Goal: Transaction & Acquisition: Purchase product/service

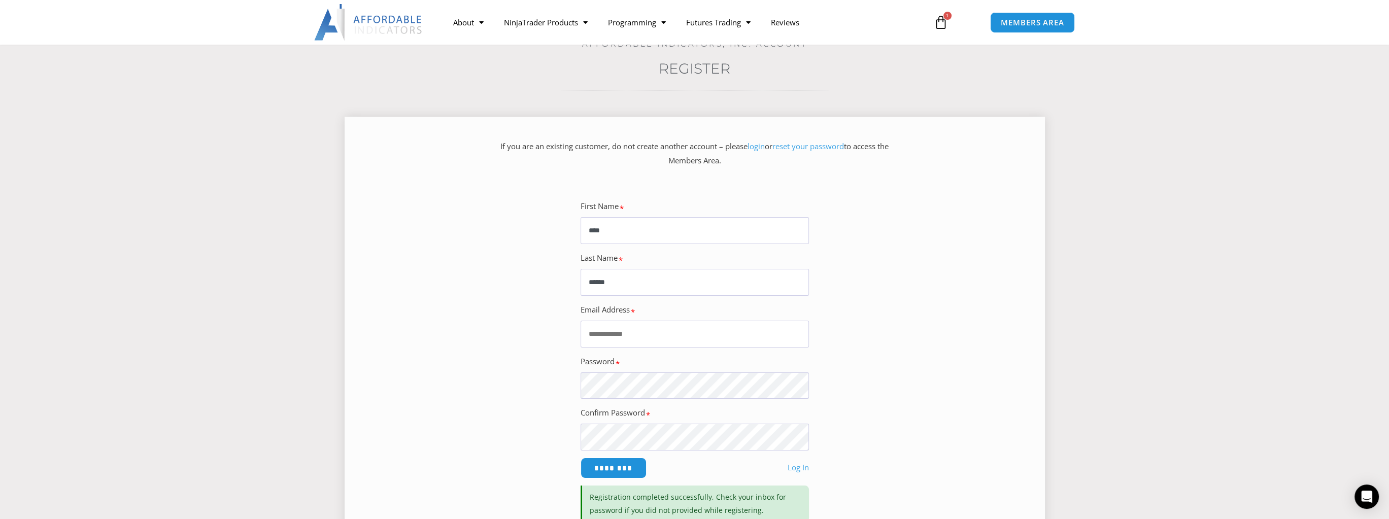
scroll to position [101, 0]
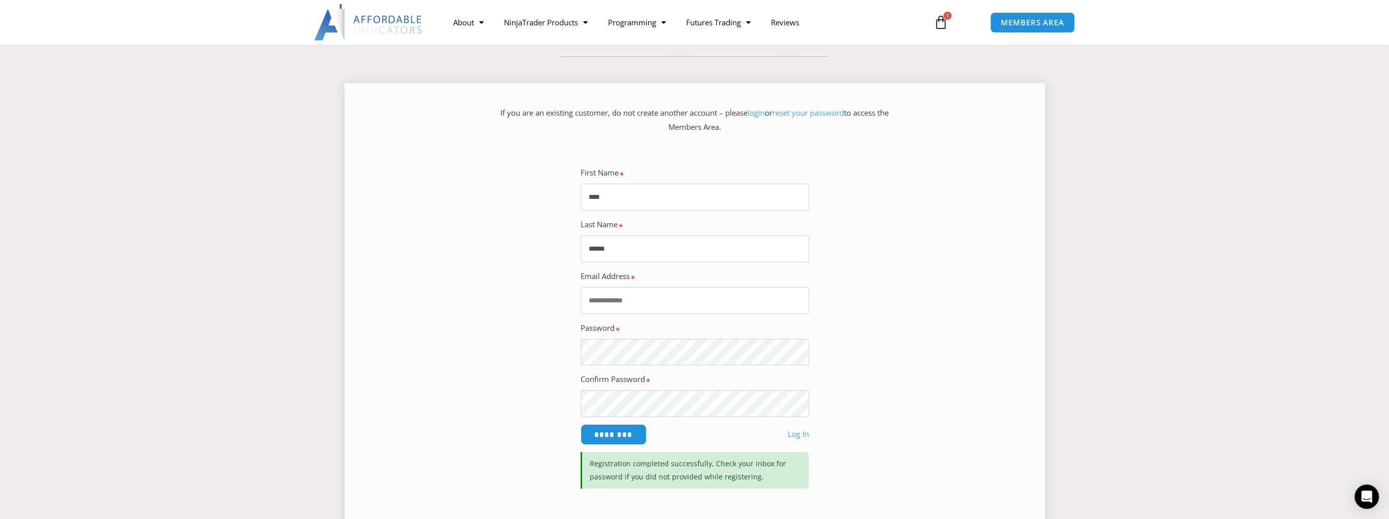
click at [643, 306] on input "Email Address" at bounding box center [694, 300] width 228 height 27
click at [620, 297] on input "Email Address" at bounding box center [694, 300] width 228 height 27
click at [637, 300] on input "Email Address" at bounding box center [694, 300] width 228 height 27
paste input "**********"
type input "**********"
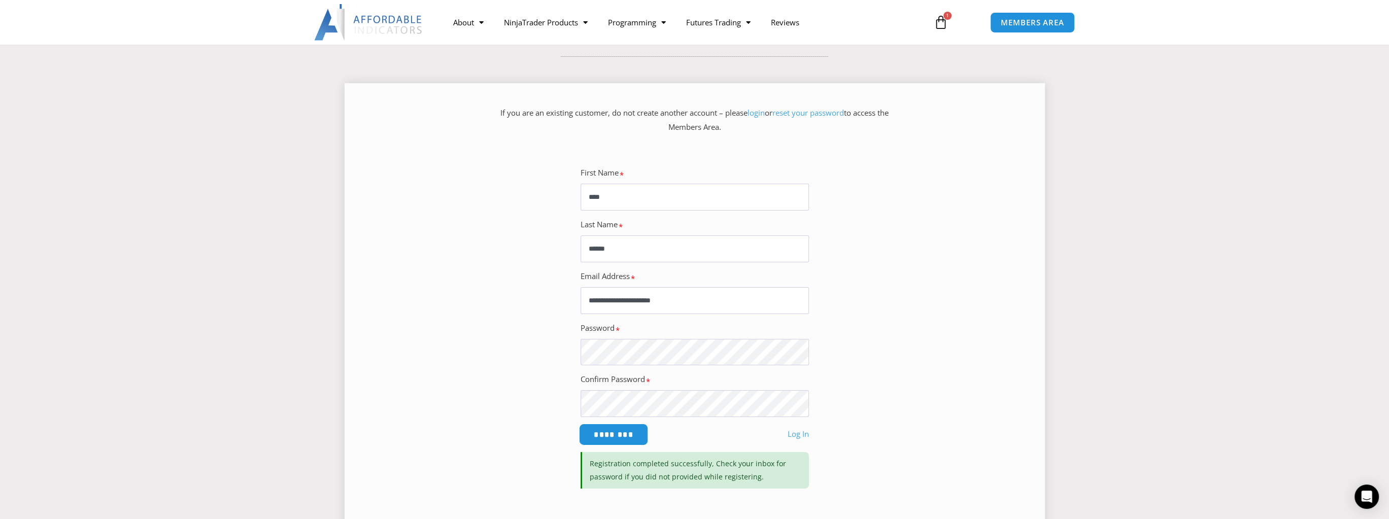
click at [618, 430] on input "********" at bounding box center [613, 435] width 70 height 22
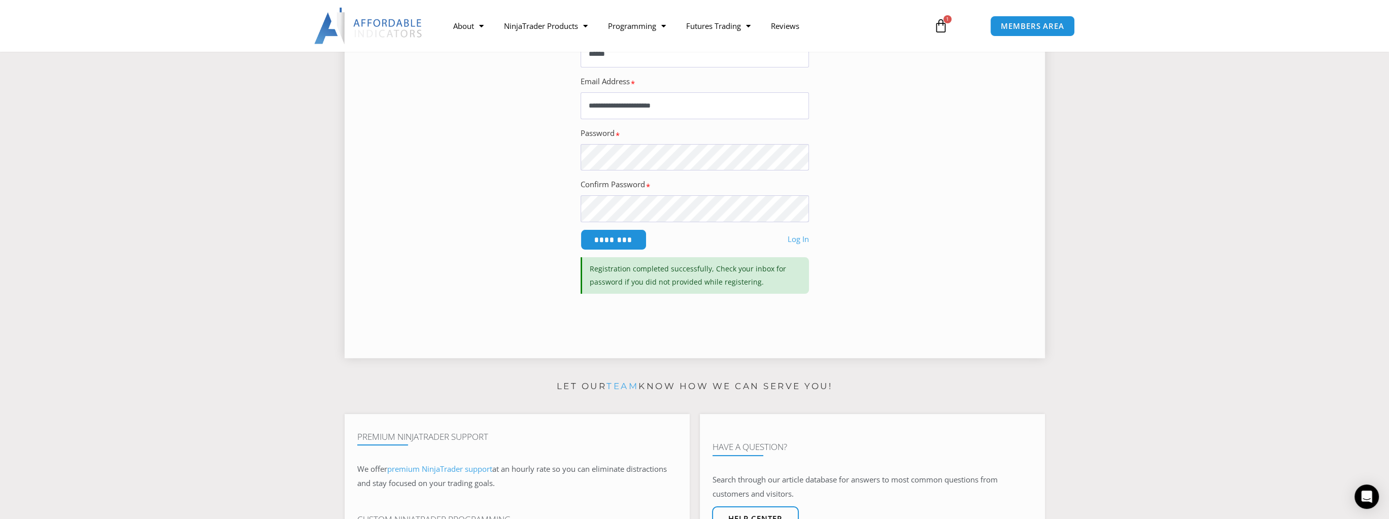
scroll to position [0, 0]
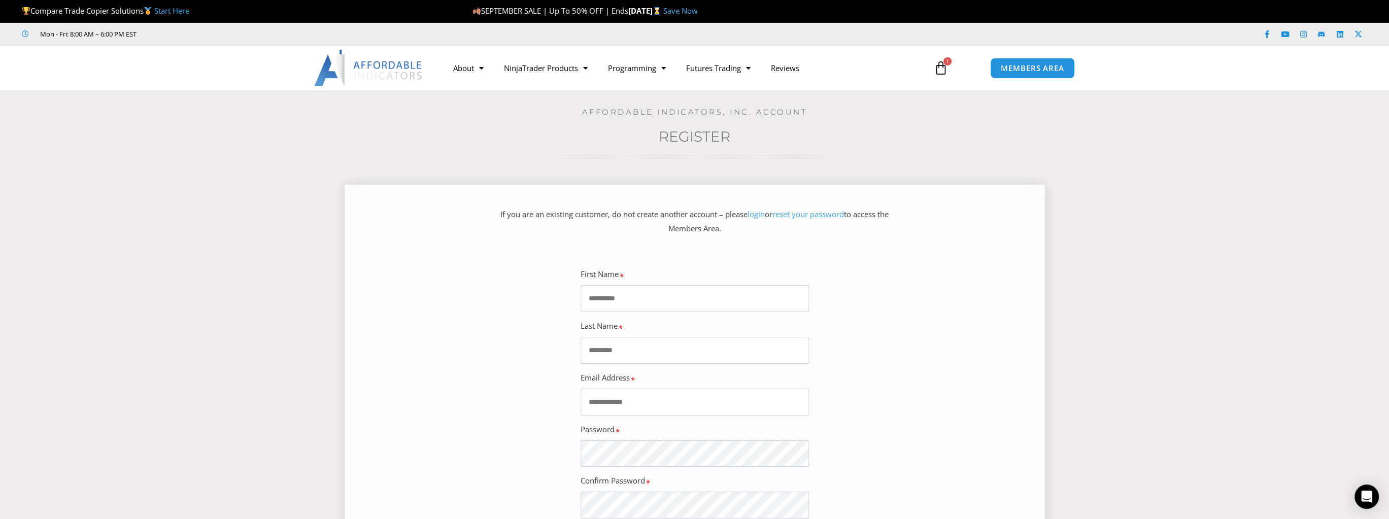
click at [689, 214] on p "If you are an existing customer, do not create another account – please login o…" at bounding box center [694, 222] width 393 height 28
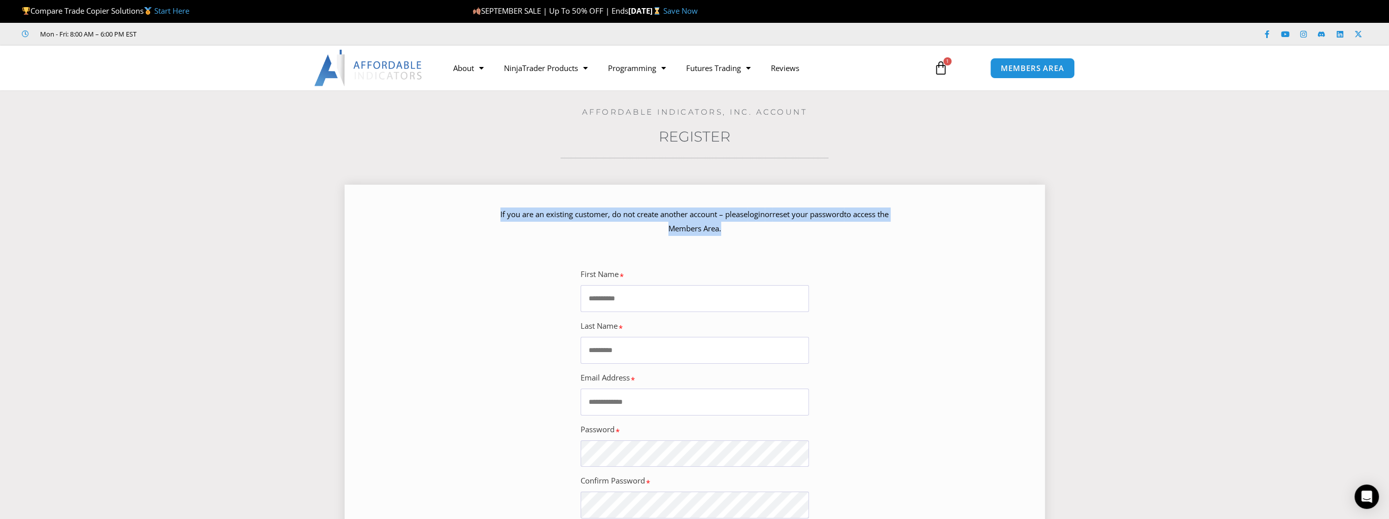
click at [689, 214] on p "If you are an existing customer, do not create another account – please login o…" at bounding box center [694, 222] width 393 height 28
click at [682, 195] on div at bounding box center [682, 195] width 0 height 0
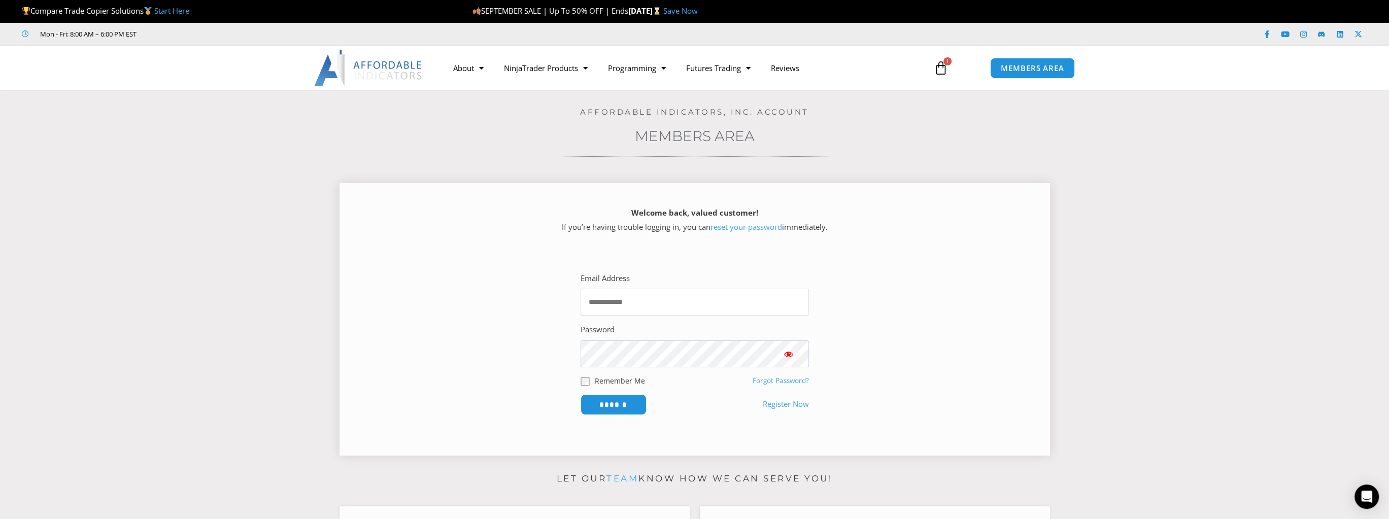
click at [630, 311] on input "Email Address" at bounding box center [694, 302] width 228 height 27
type input "**********"
click at [629, 402] on input "******" at bounding box center [613, 405] width 70 height 22
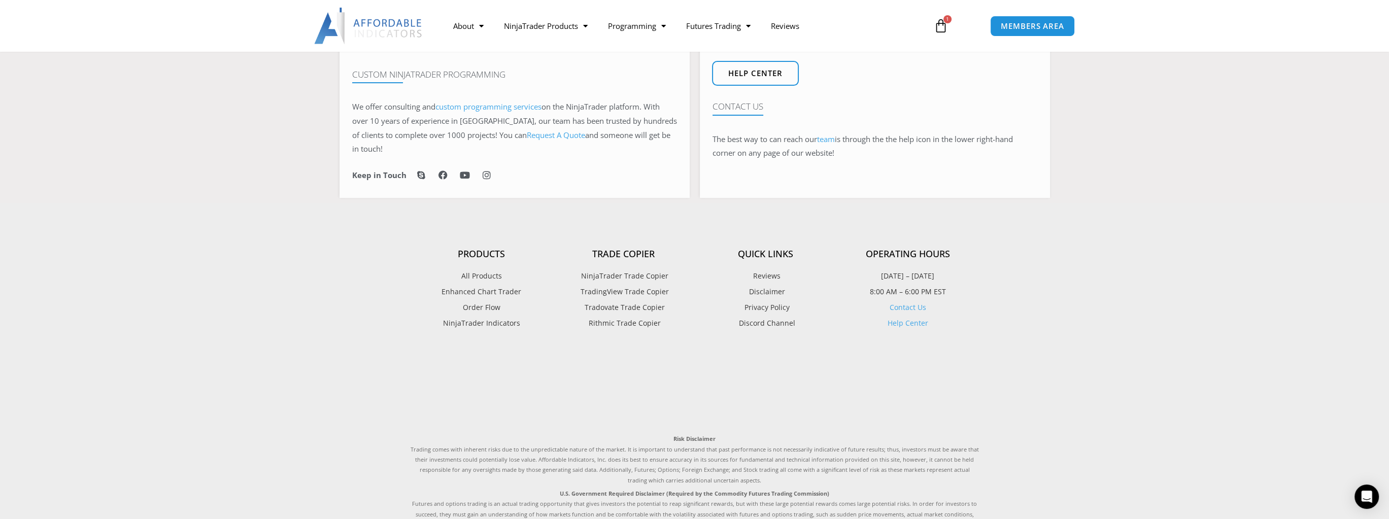
scroll to position [558, 0]
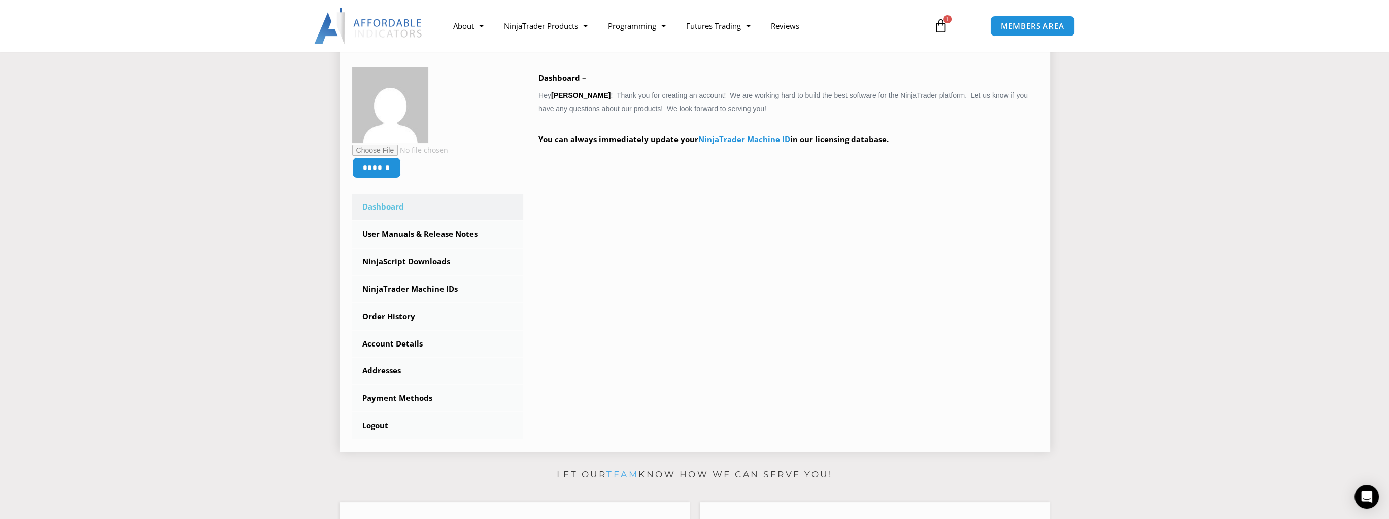
scroll to position [101, 0]
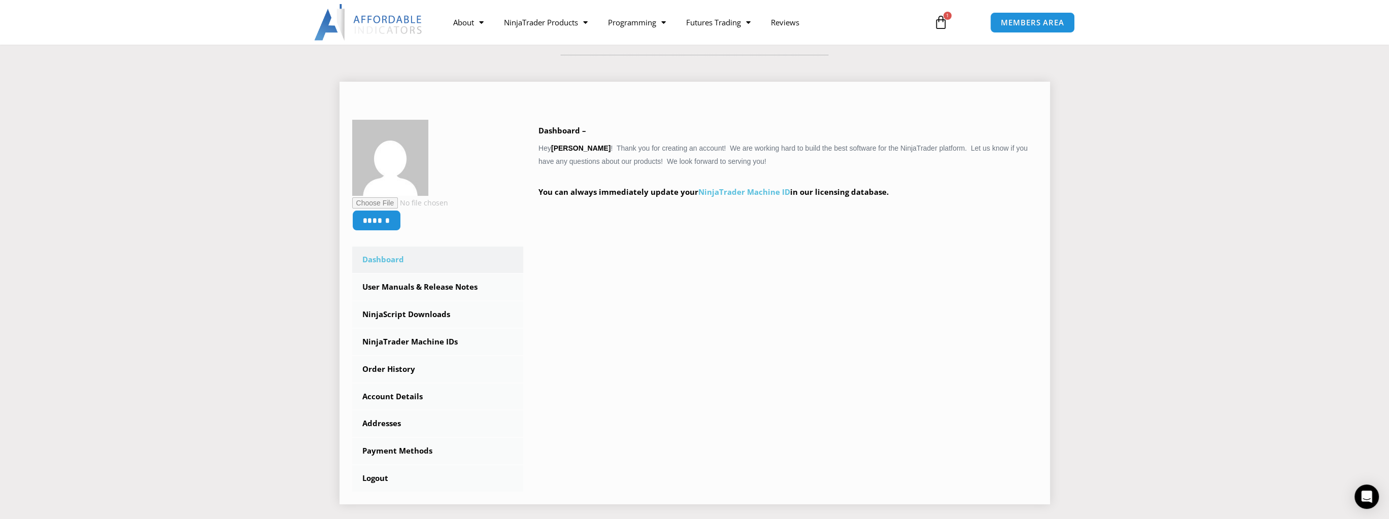
click at [746, 190] on link "NinjaTrader Machine ID" at bounding box center [744, 192] width 92 height 10
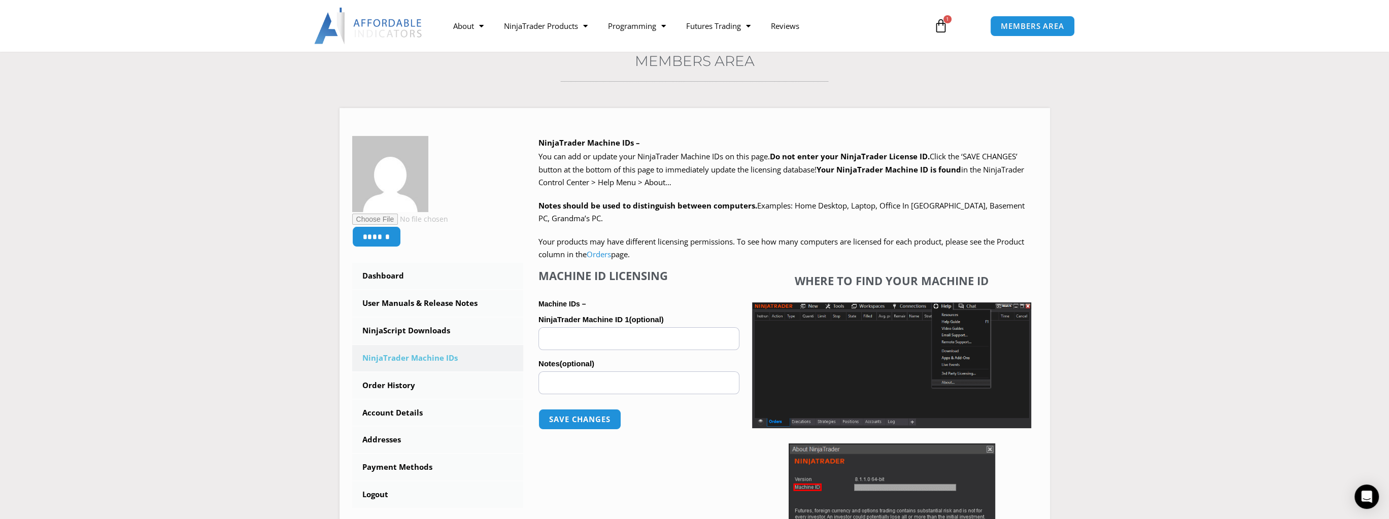
scroll to position [152, 0]
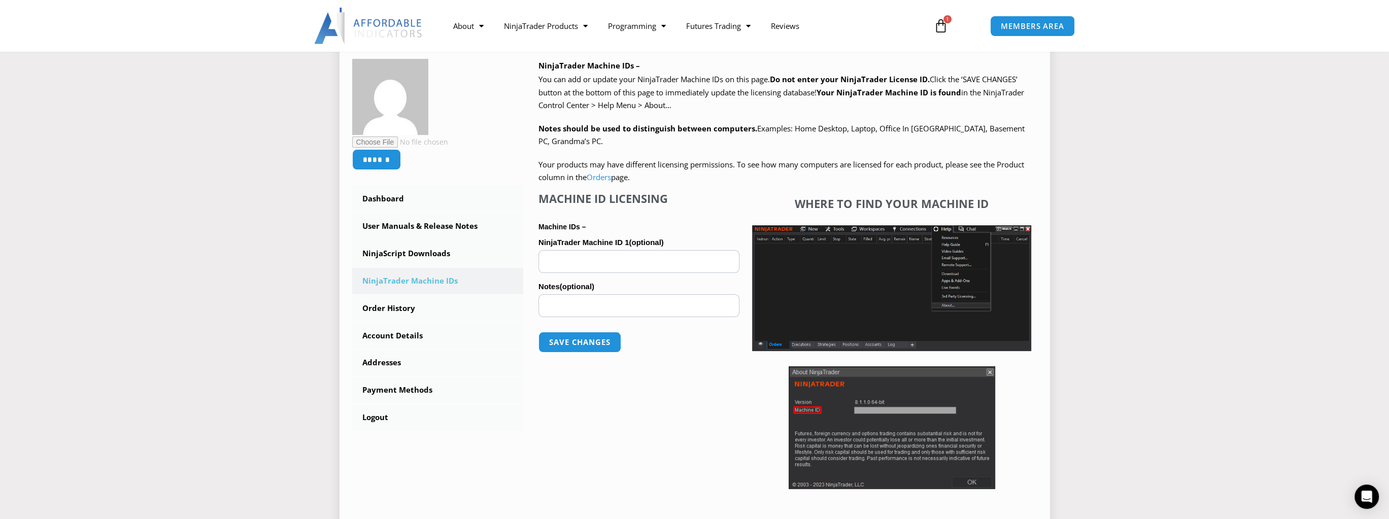
click at [645, 256] on input "NinjaTrader Machine ID 1 (optional)" at bounding box center [638, 261] width 201 height 23
click at [607, 312] on input "Notes (optional)" at bounding box center [638, 305] width 201 height 23
click at [614, 271] on input "NinjaTrader Machine ID 1 (optional)" at bounding box center [638, 261] width 201 height 23
click at [681, 236] on label "NinjaTrader Machine ID 1 (optional)" at bounding box center [638, 242] width 201 height 15
click at [681, 250] on input "NinjaTrader Machine ID 1 (optional)" at bounding box center [638, 261] width 201 height 23
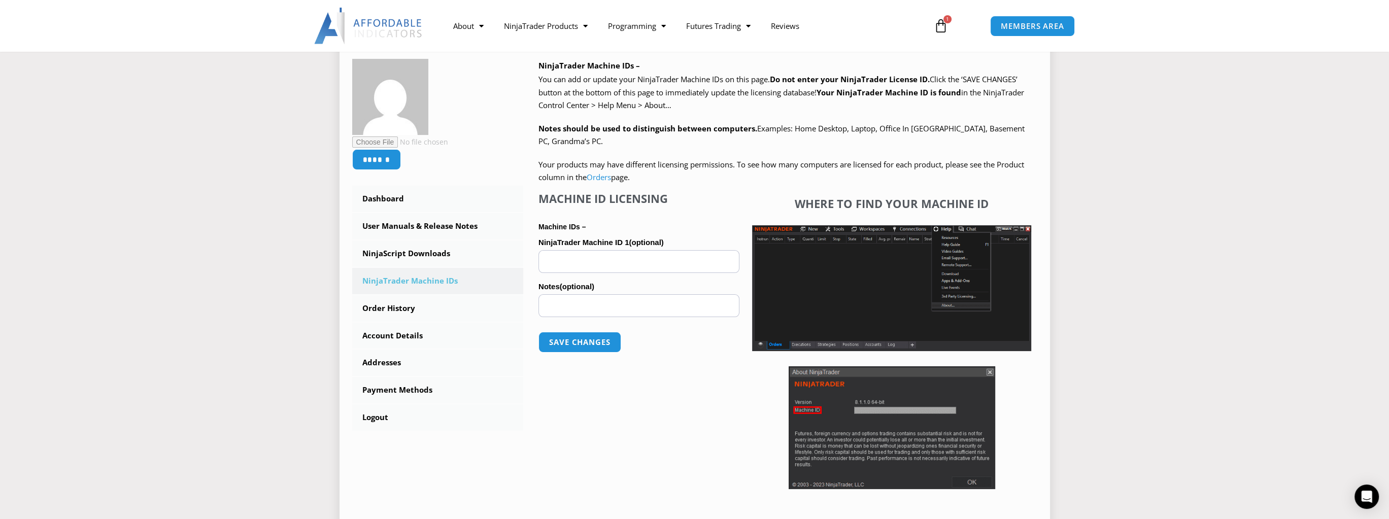
click at [560, 265] on input "NinjaTrader Machine ID 1 (optional)" at bounding box center [638, 261] width 201 height 23
click at [569, 304] on input "Notes (optional)" at bounding box center [638, 305] width 201 height 23
click at [571, 269] on input "NinjaTrader Machine ID 1 (optional)" at bounding box center [638, 261] width 201 height 23
click at [617, 194] on h4 "Machine ID Licensing" at bounding box center [638, 198] width 201 height 13
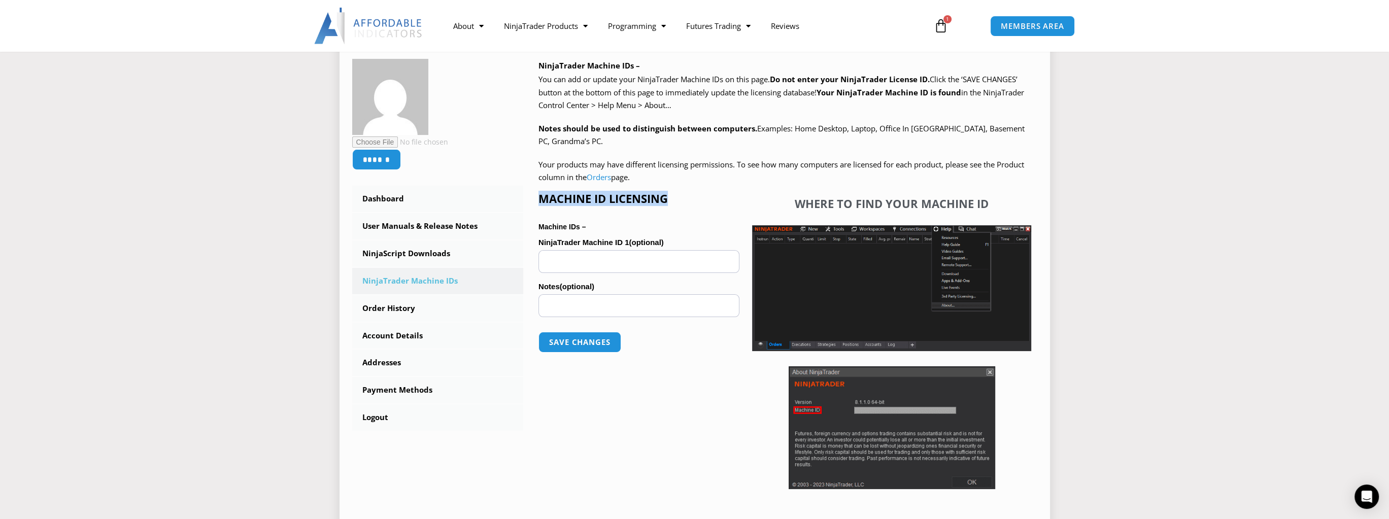
click at [617, 194] on h4 "Machine ID Licensing" at bounding box center [638, 198] width 201 height 13
click at [632, 276] on form "NinjaTrader Machine ID 1 (optional) Notes (optional) Save changes" at bounding box center [638, 297] width 201 height 129
click at [583, 268] on input "NinjaTrader Machine ID 1 (optional)" at bounding box center [638, 261] width 201 height 23
click at [397, 257] on link "NinjaScript Downloads" at bounding box center [438, 254] width 172 height 26
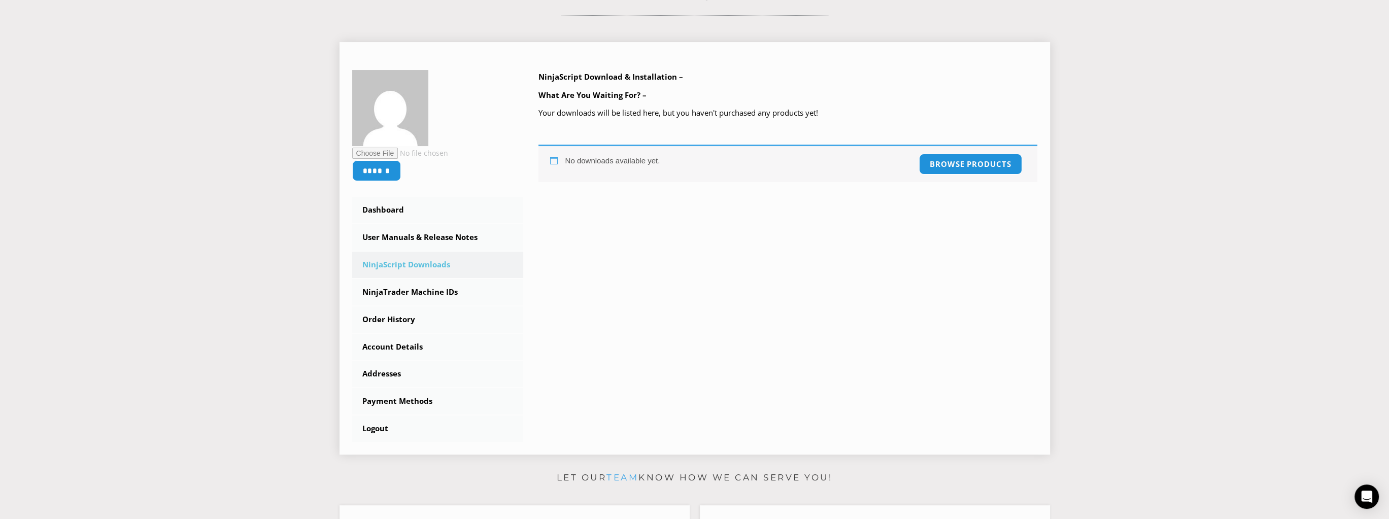
scroll to position [203, 0]
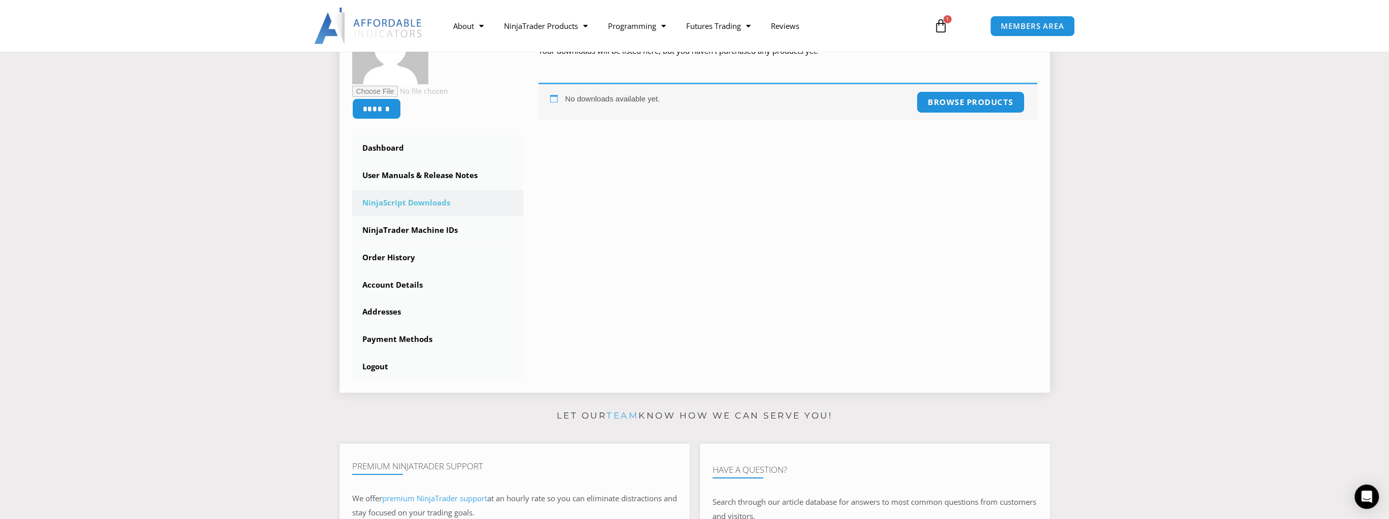
click at [971, 95] on link "Browse products" at bounding box center [970, 102] width 108 height 22
click at [415, 253] on link "Order History" at bounding box center [438, 258] width 172 height 26
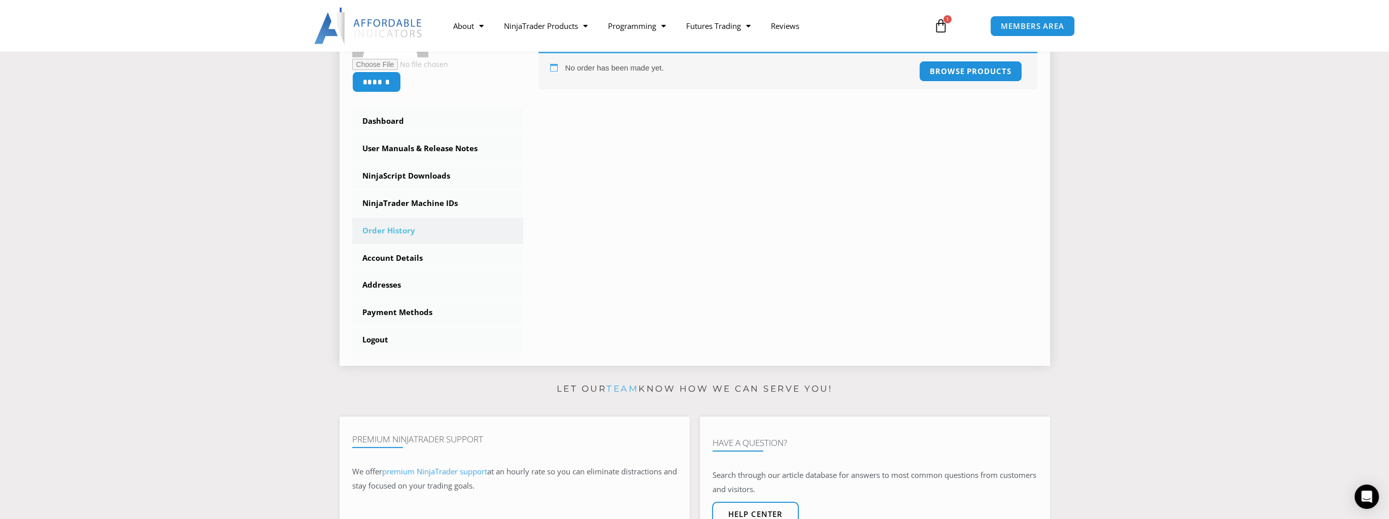
scroll to position [254, 0]
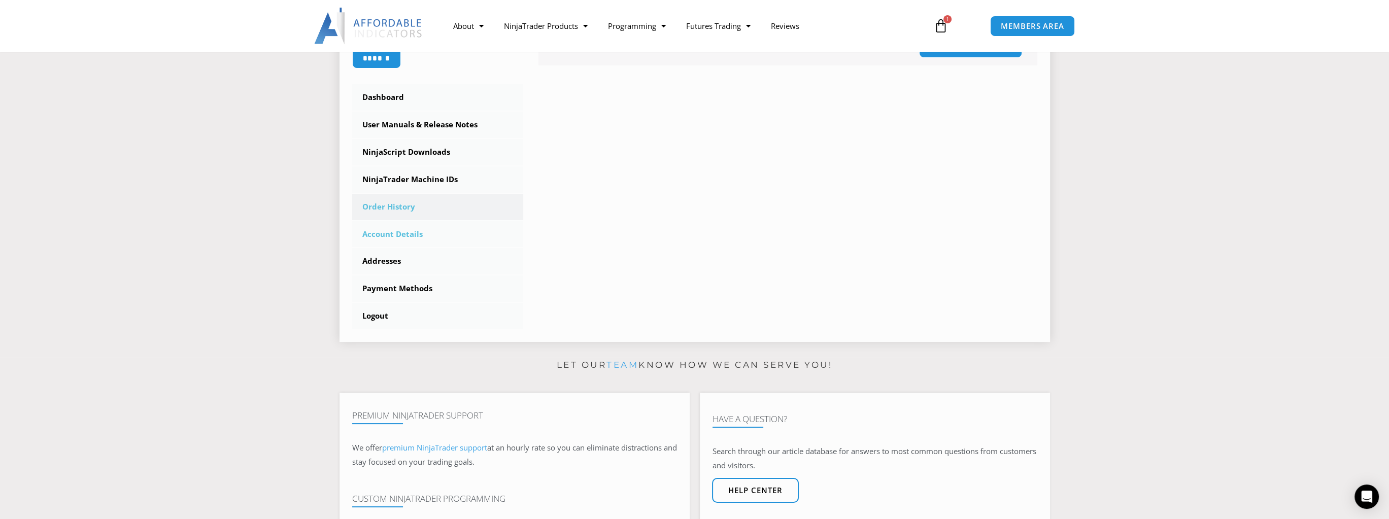
click at [400, 237] on link "Account Details" at bounding box center [438, 234] width 172 height 26
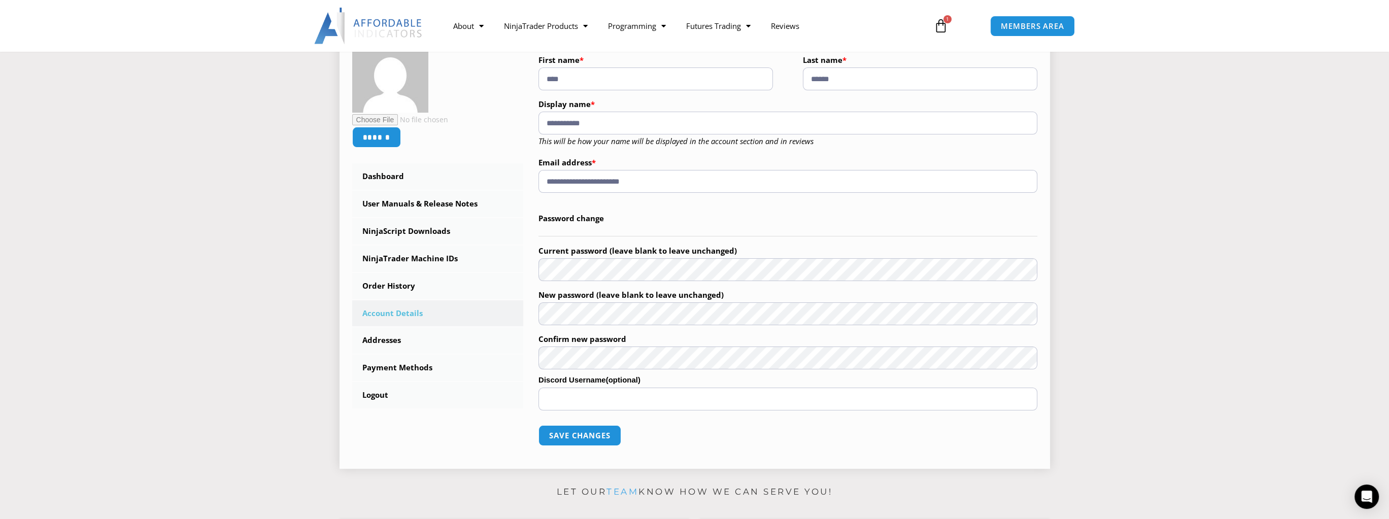
scroll to position [203, 0]
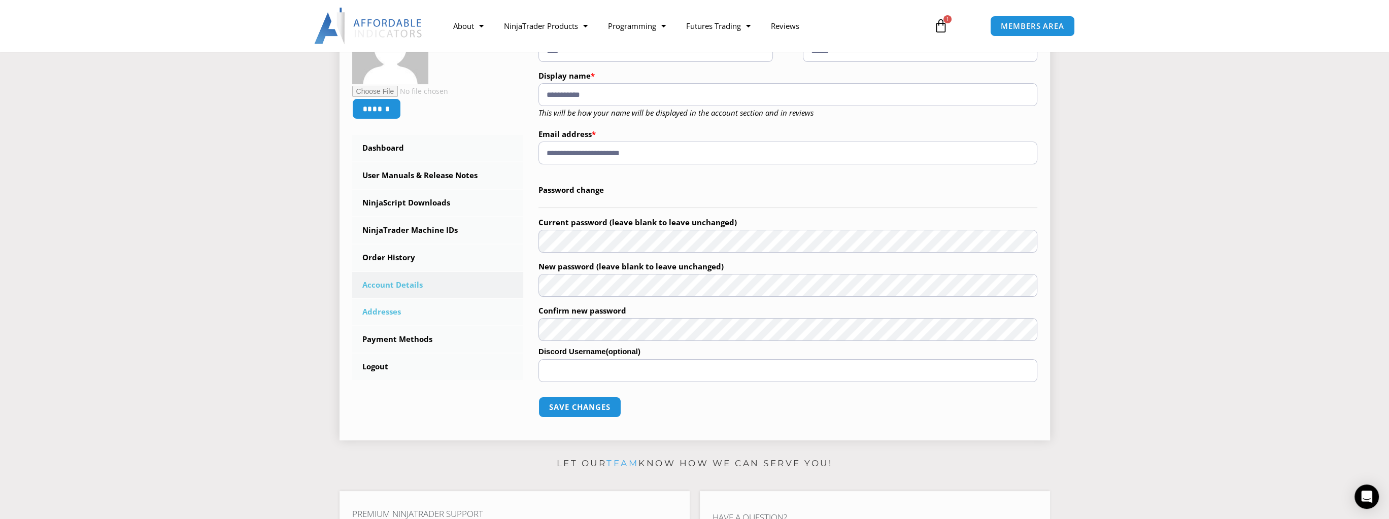
click at [397, 315] on link "Addresses" at bounding box center [438, 312] width 172 height 26
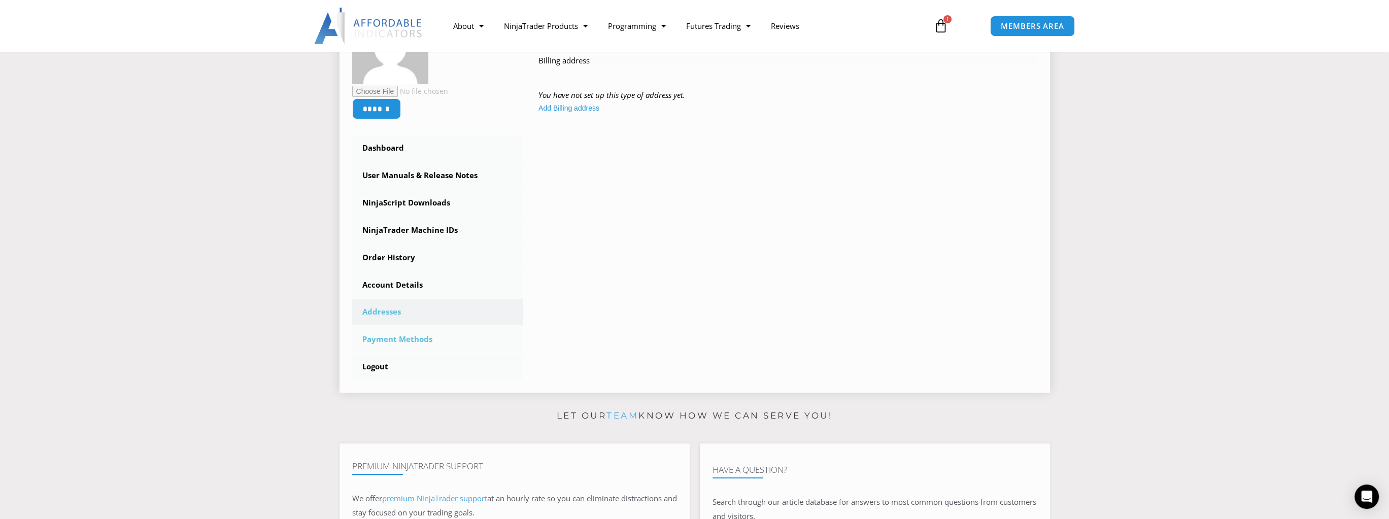
click at [394, 340] on link "Payment Methods" at bounding box center [438, 339] width 172 height 26
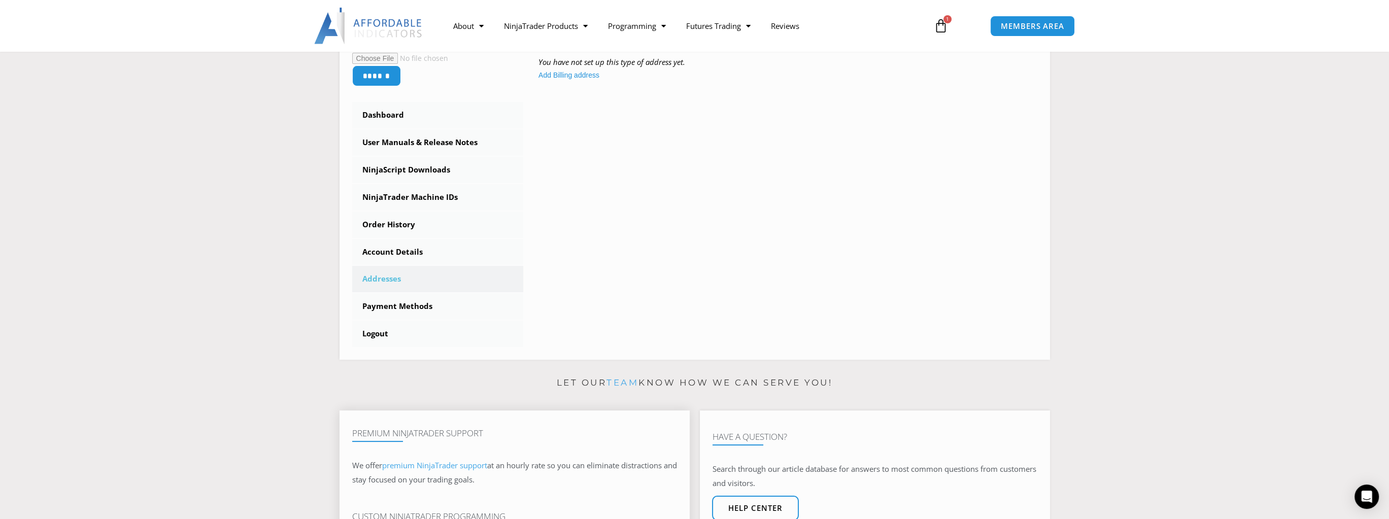
scroll to position [203, 0]
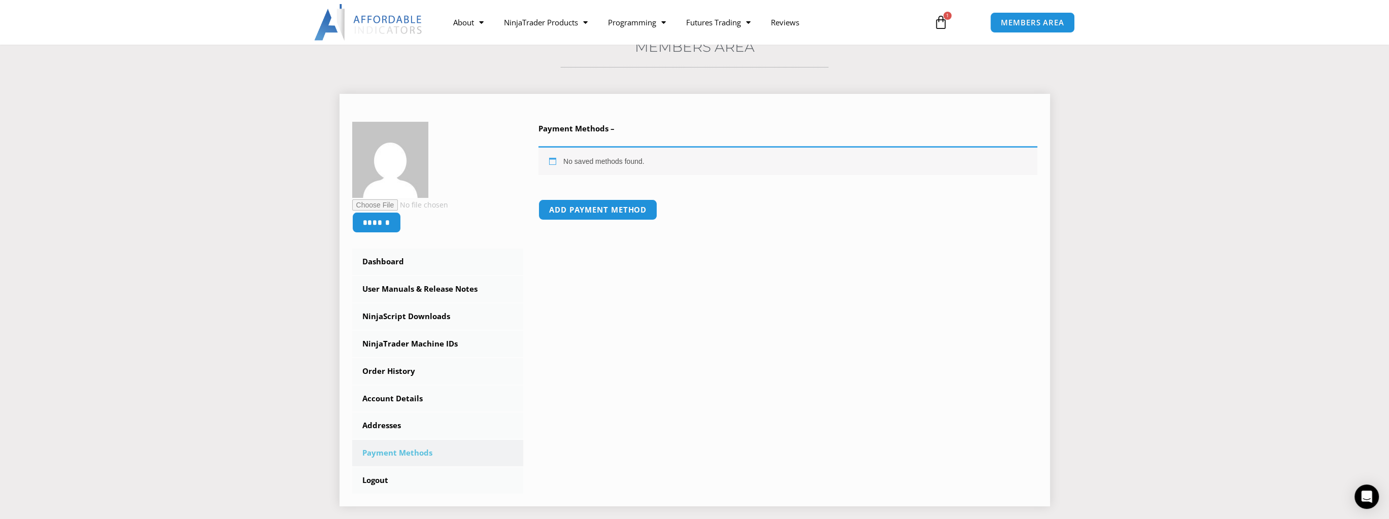
scroll to position [101, 0]
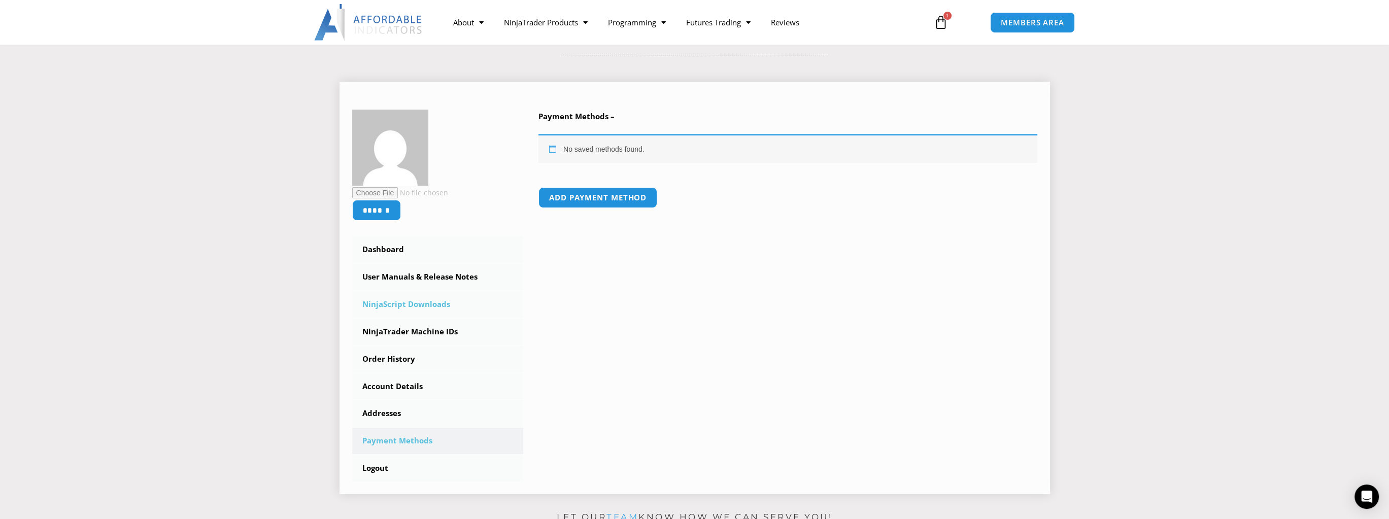
click at [412, 302] on link "NinjaScript Downloads" at bounding box center [438, 304] width 172 height 26
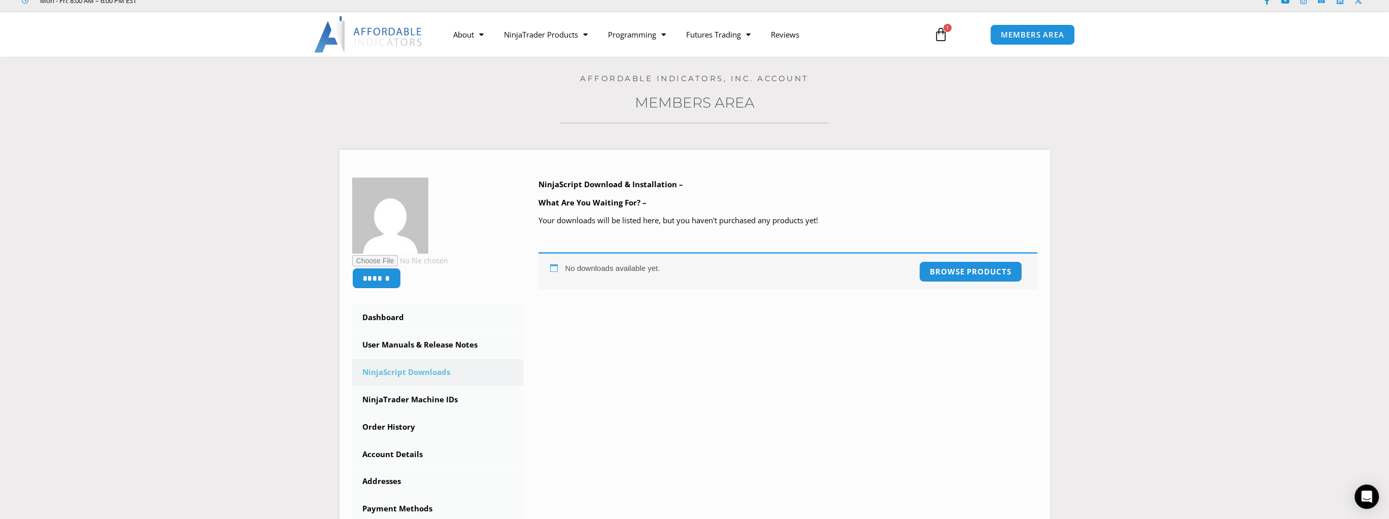
scroll to position [51, 0]
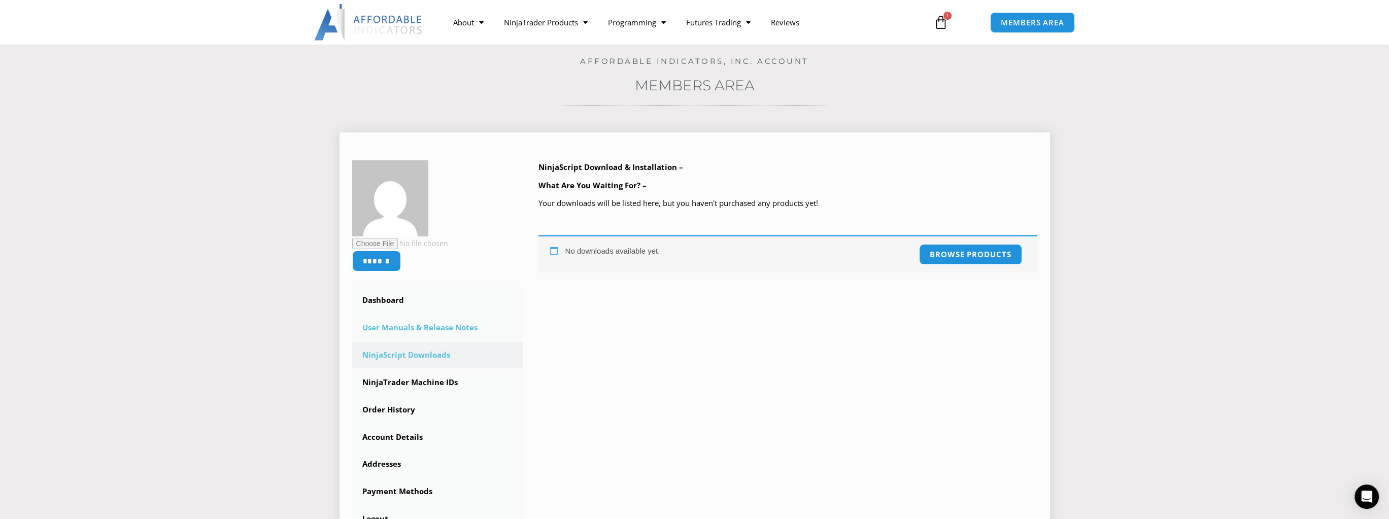
click at [447, 328] on link "User Manuals & Release Notes" at bounding box center [438, 328] width 172 height 26
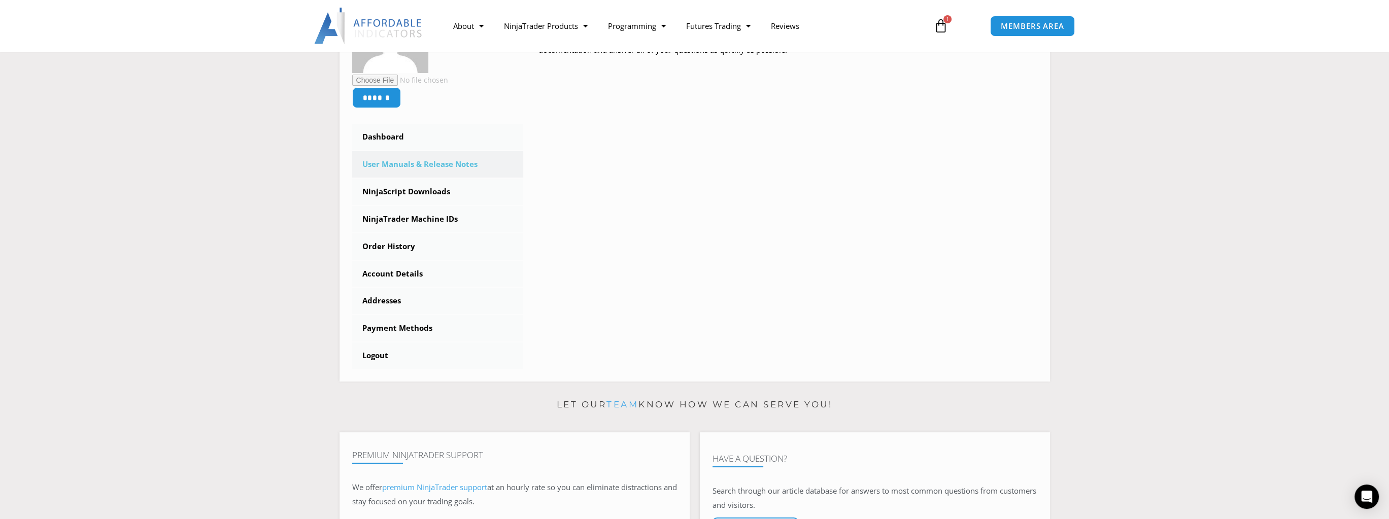
scroll to position [254, 0]
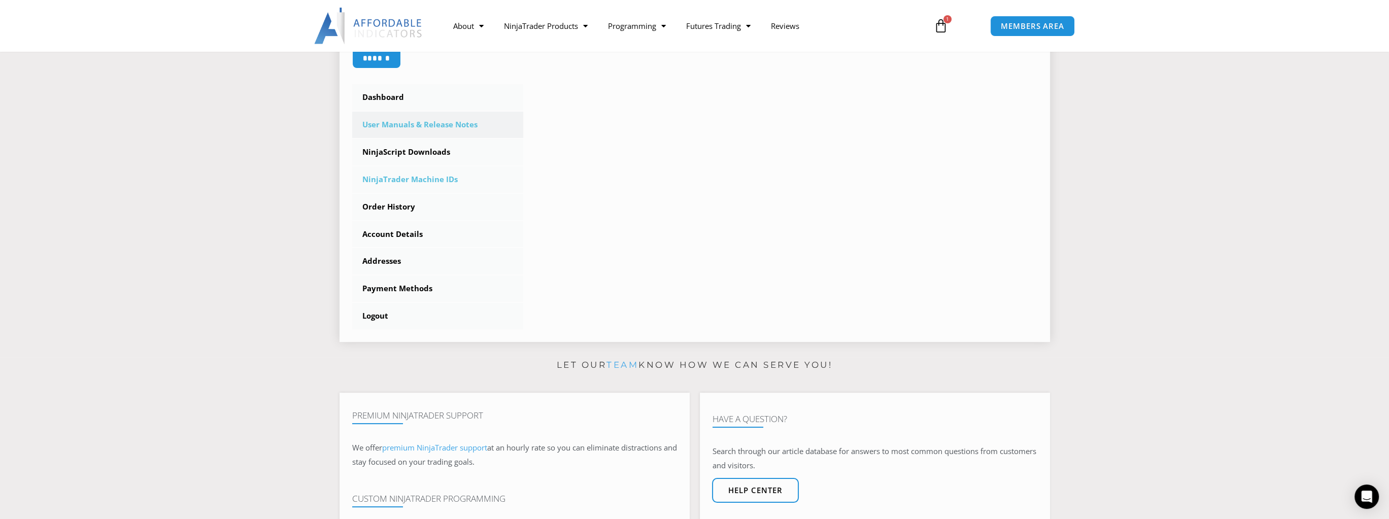
click at [392, 185] on link "NinjaTrader Machine IDs" at bounding box center [438, 179] width 172 height 26
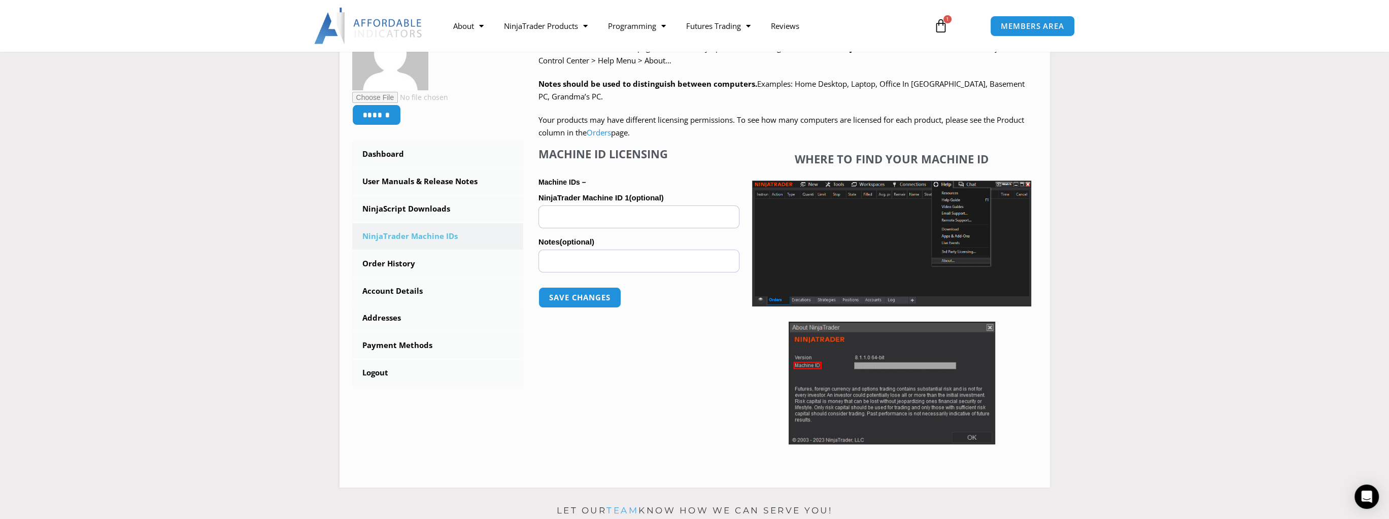
scroll to position [203, 0]
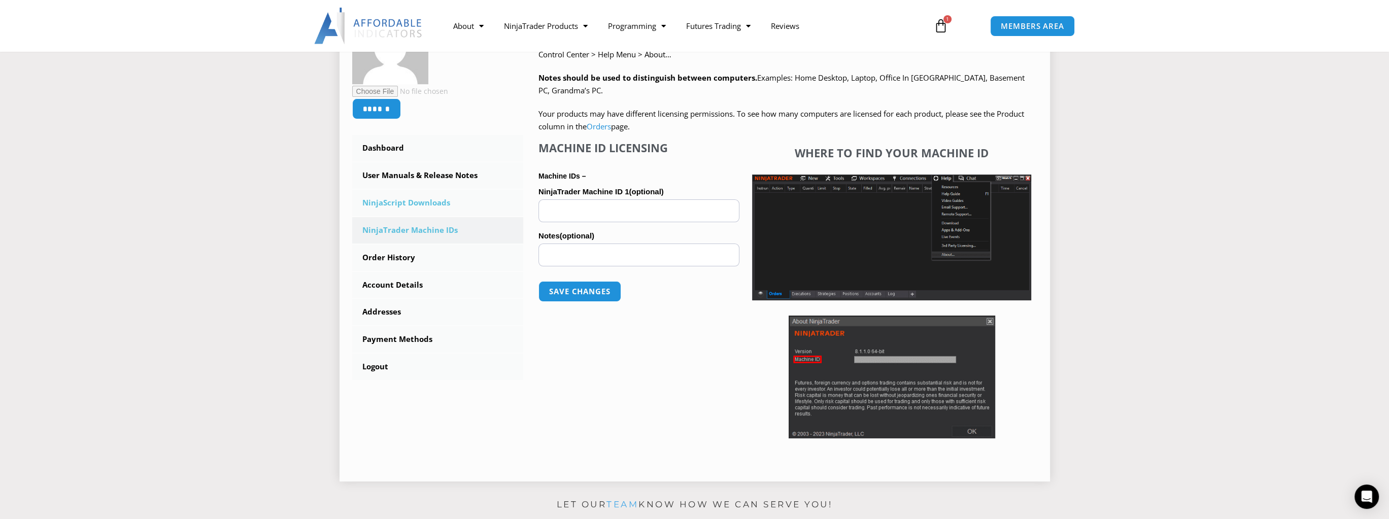
click at [443, 200] on link "NinjaScript Downloads" at bounding box center [438, 203] width 172 height 26
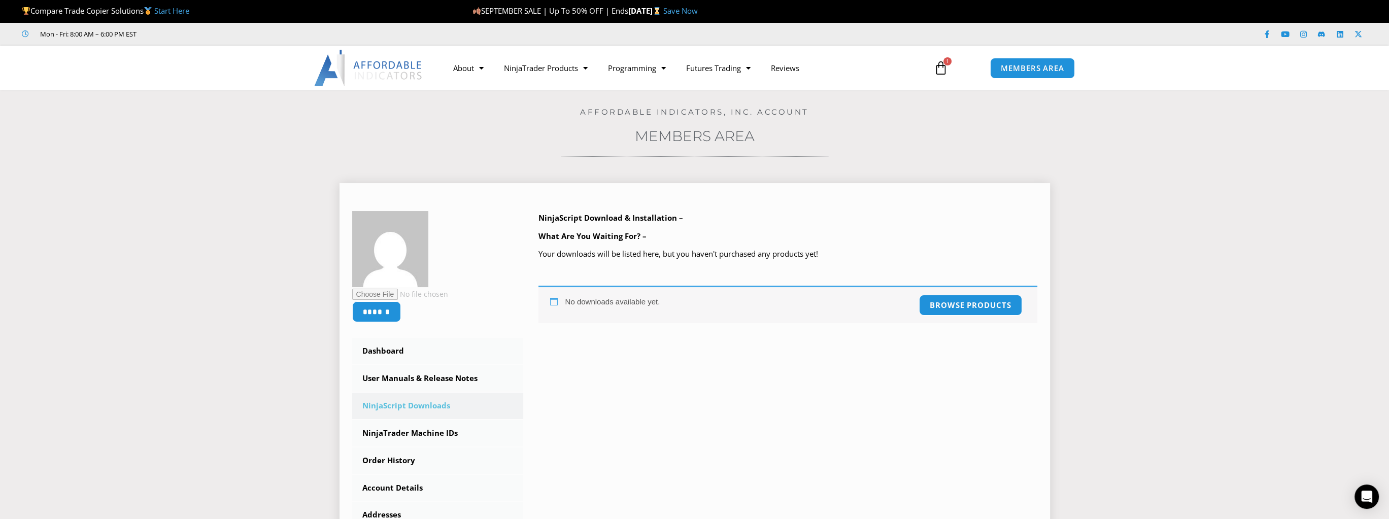
click at [590, 298] on div "No downloads available yet. Browse products" at bounding box center [787, 305] width 499 height 38
click at [635, 353] on div "****** Dashboard Subscriptions User Manuals & Release Notes NinjaScript Downloa…" at bounding box center [694, 397] width 685 height 372
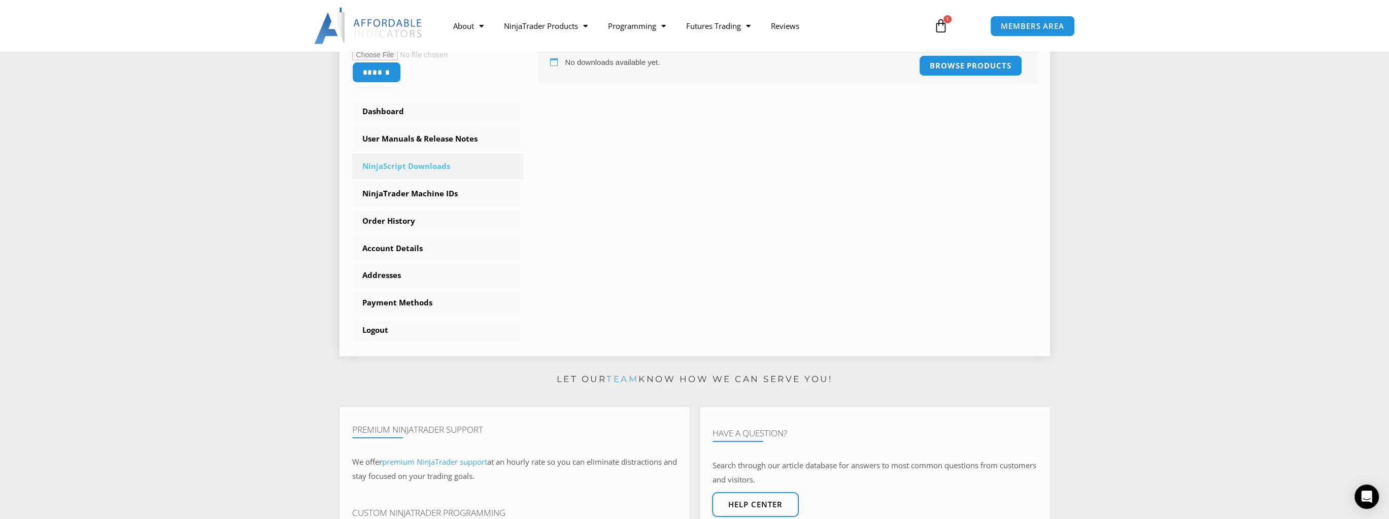
scroll to position [254, 0]
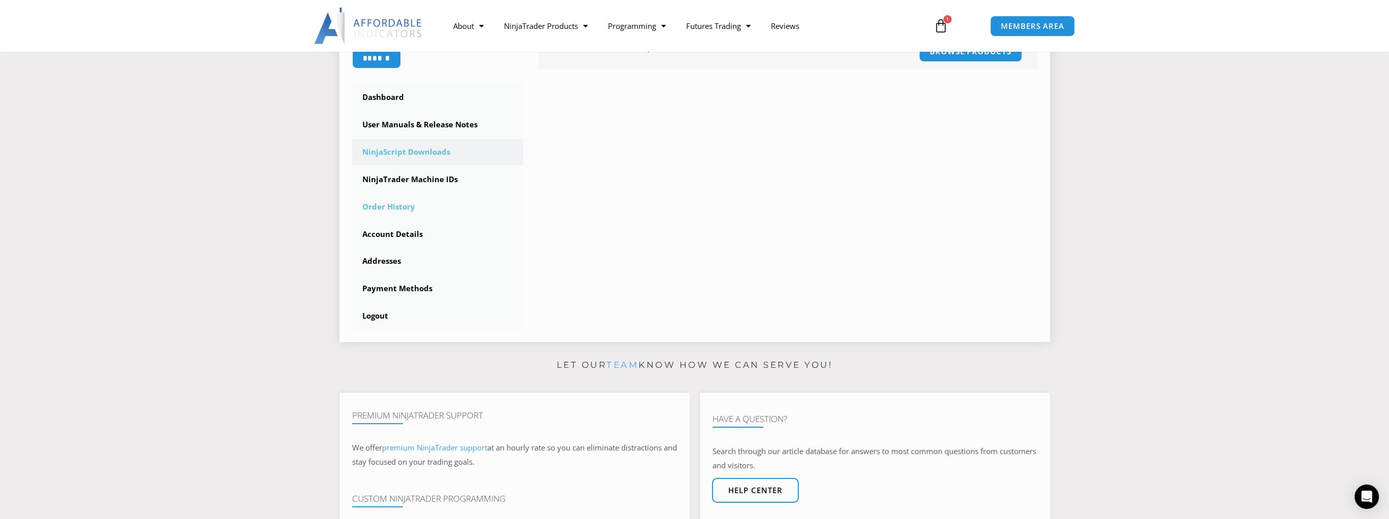
click at [397, 207] on link "Order History" at bounding box center [438, 207] width 172 height 26
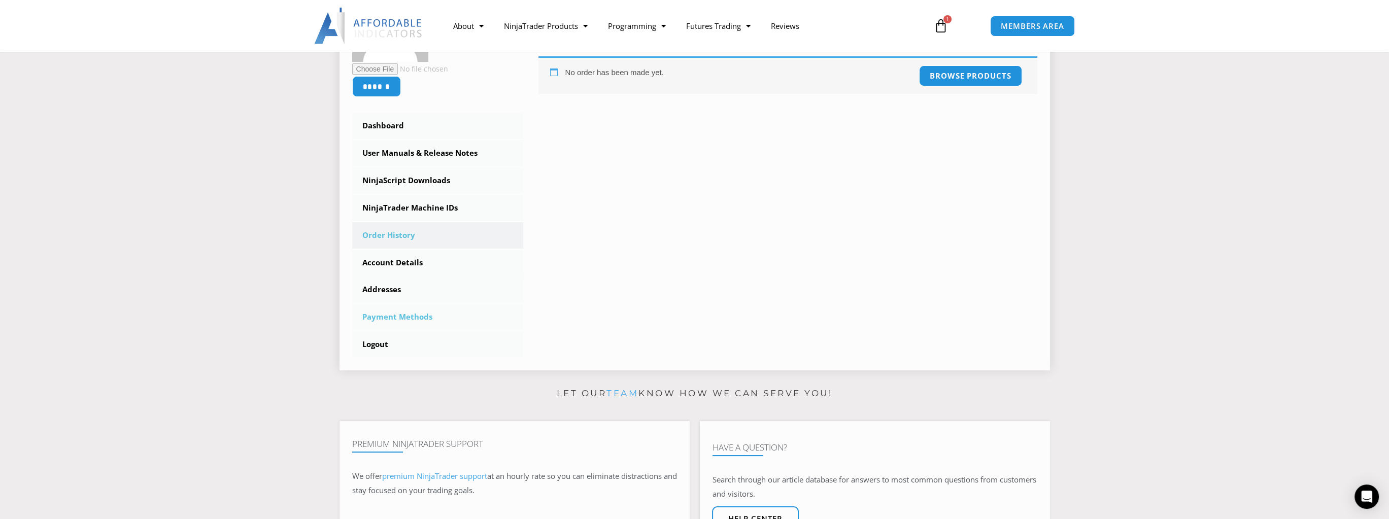
scroll to position [254, 0]
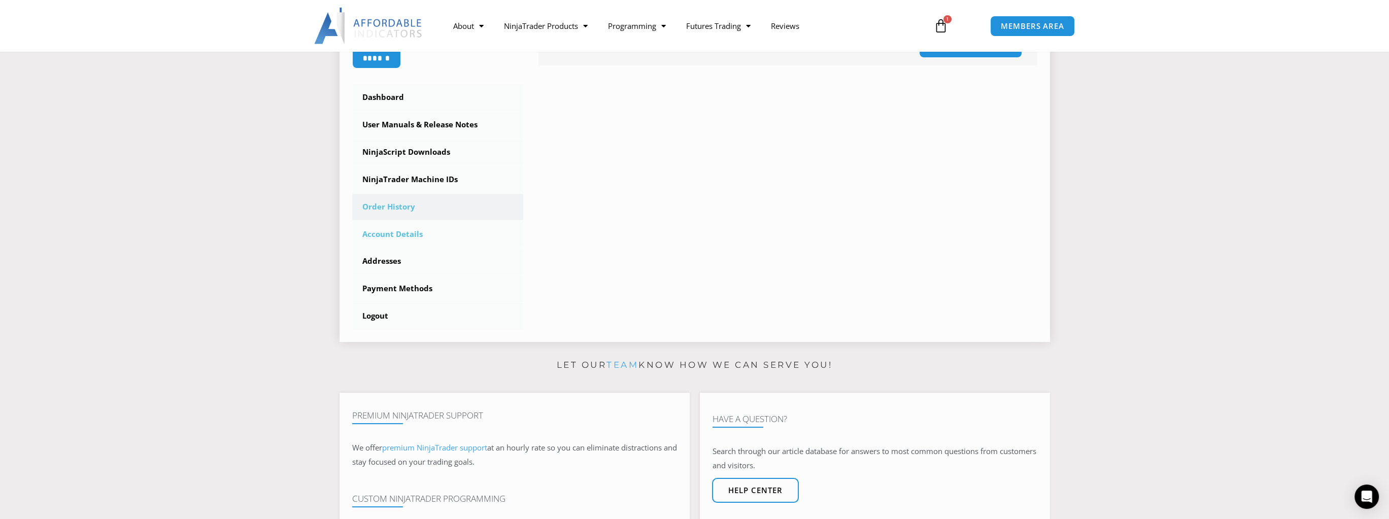
click at [397, 236] on link "Account Details" at bounding box center [438, 234] width 172 height 26
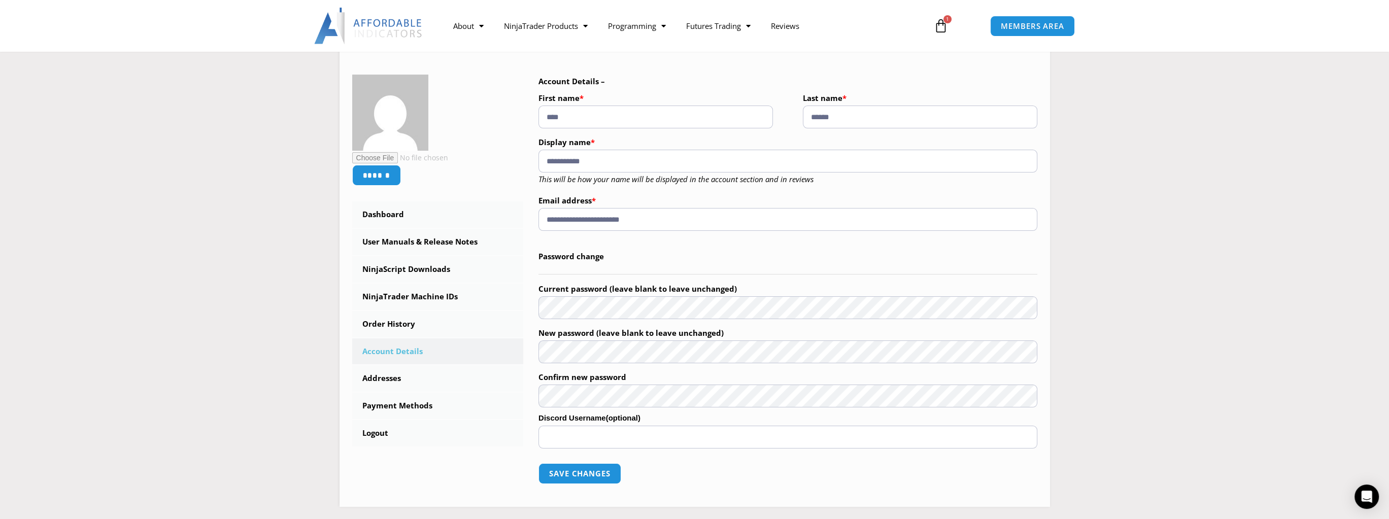
scroll to position [203, 0]
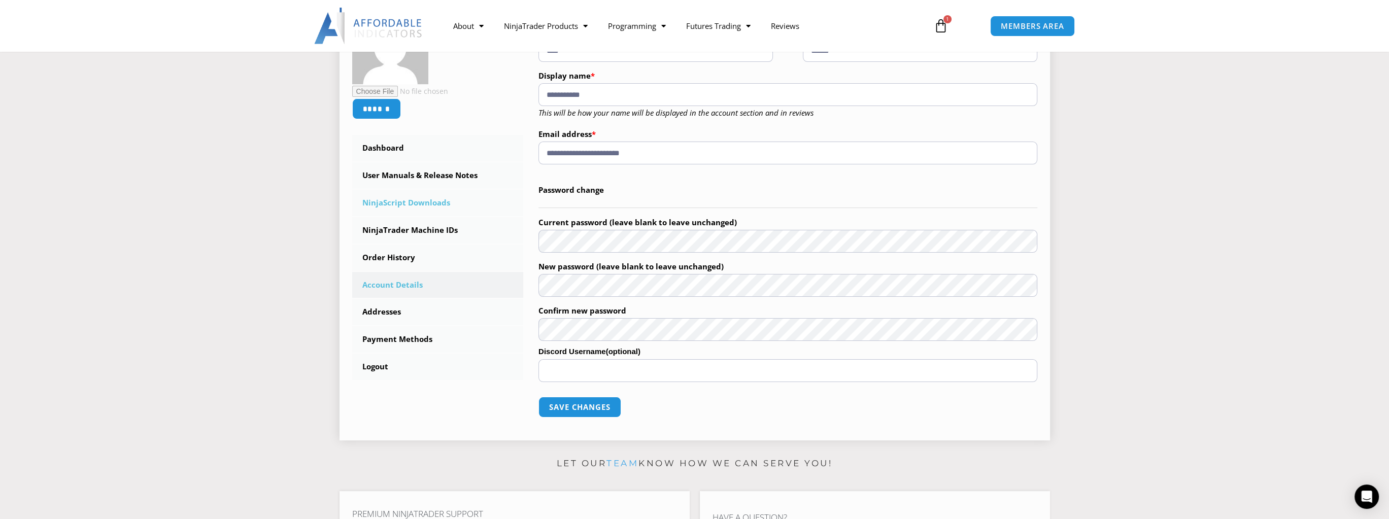
click at [416, 208] on link "NinjaScript Downloads" at bounding box center [438, 203] width 172 height 26
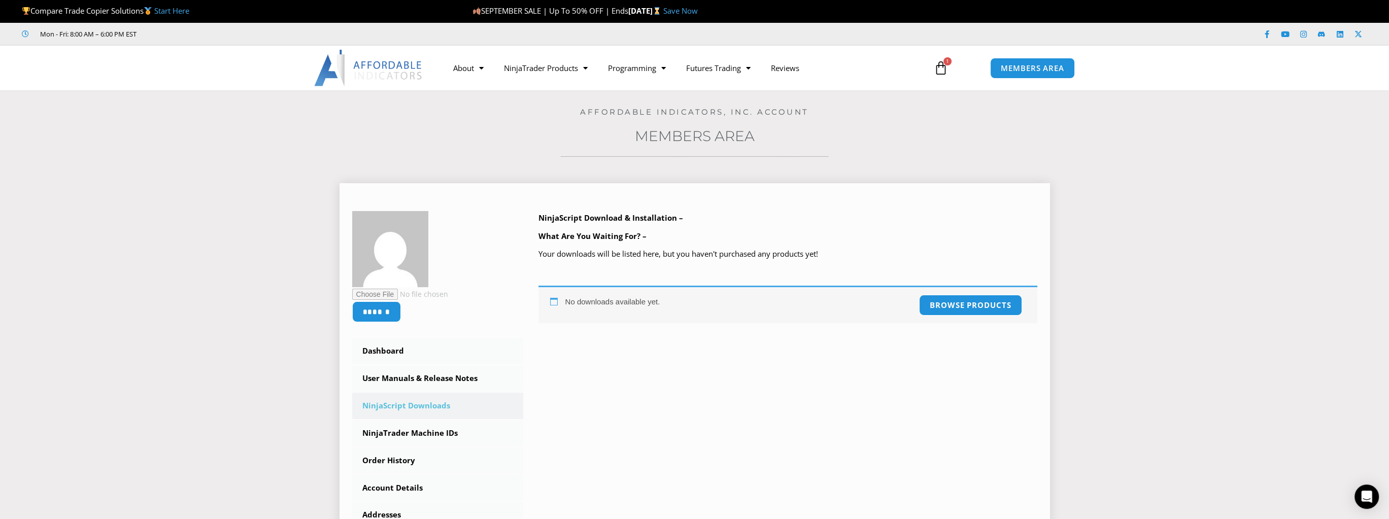
click at [593, 295] on div "No downloads available yet. Browse products" at bounding box center [787, 305] width 499 height 38
click at [586, 282] on div at bounding box center [586, 282] width 0 height 0
click at [757, 271] on div "NinjaScript Download & Installation – What Are You Waiting For? – Your download…" at bounding box center [787, 267] width 499 height 112
click at [746, 259] on p "Your downloads will be listed here, but you haven't purchased any products yet!" at bounding box center [787, 254] width 499 height 14
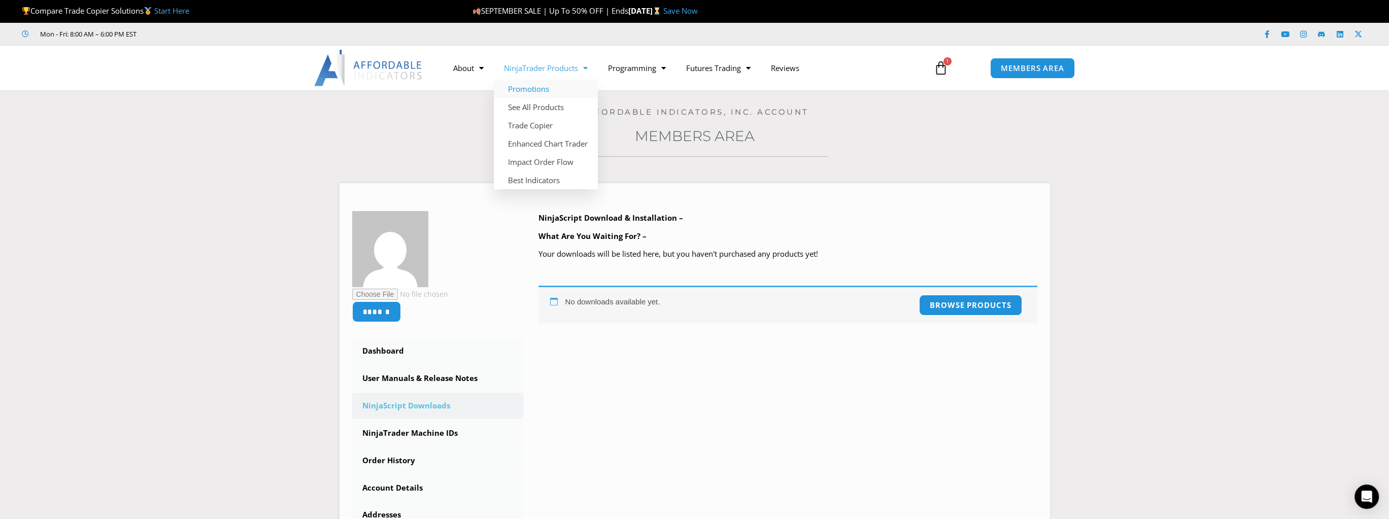
click at [532, 92] on link "Promotions" at bounding box center [546, 89] width 104 height 18
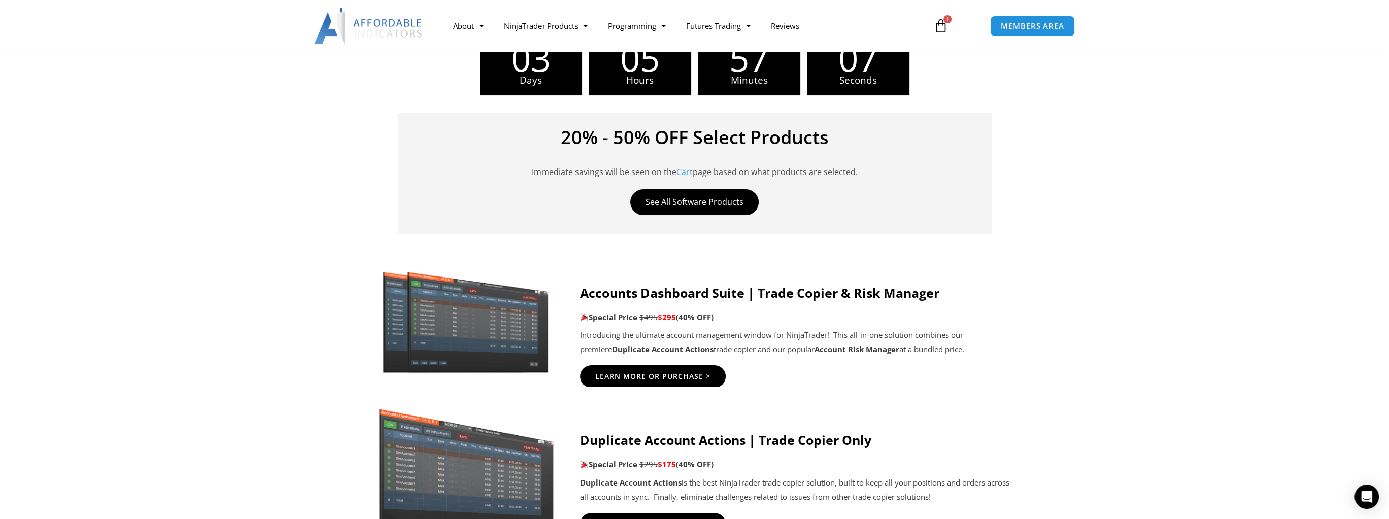
scroll to position [406, 0]
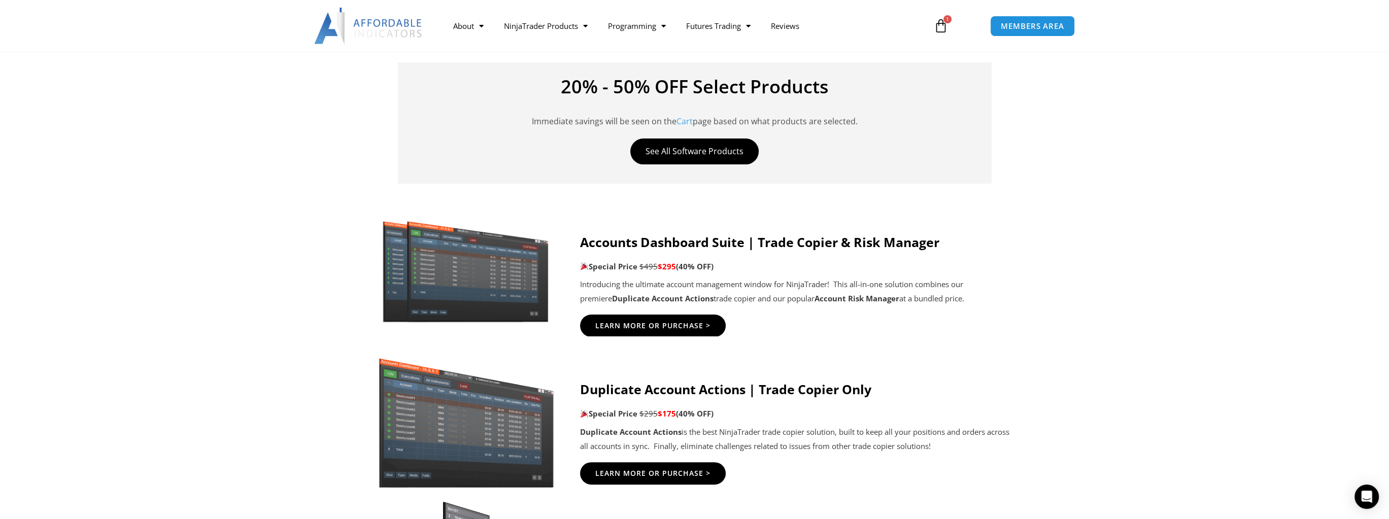
click at [622, 247] on strong "Accounts Dashboard Suite | Trade Copier & Risk Manager" at bounding box center [759, 241] width 359 height 17
click at [630, 324] on span "Learn More Or Purchase >" at bounding box center [652, 326] width 127 height 8
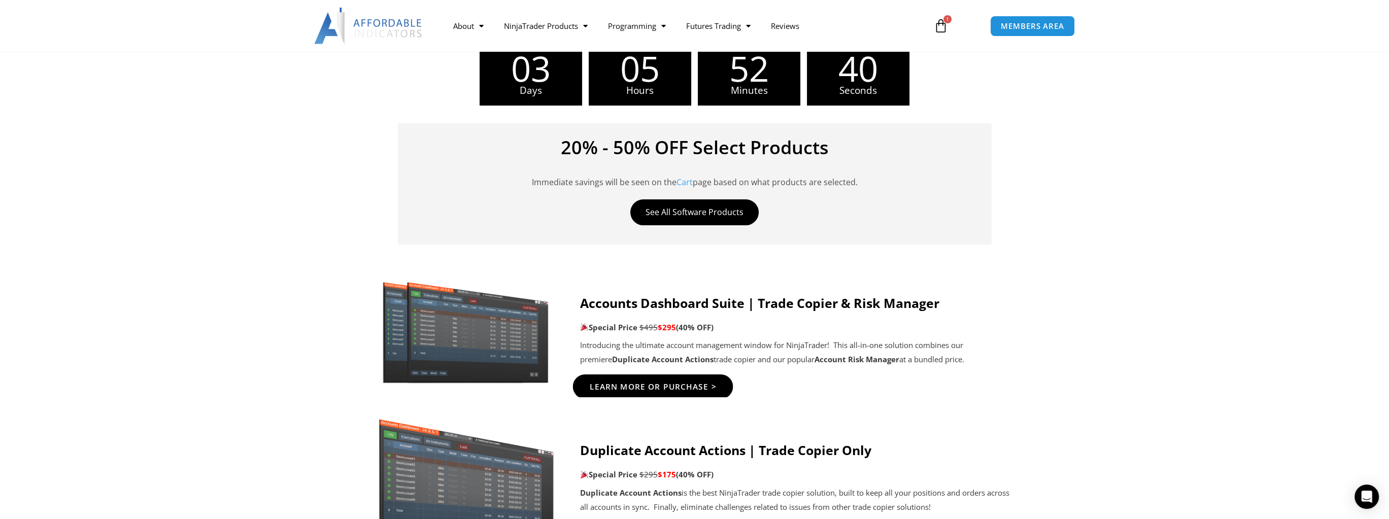
scroll to position [457, 0]
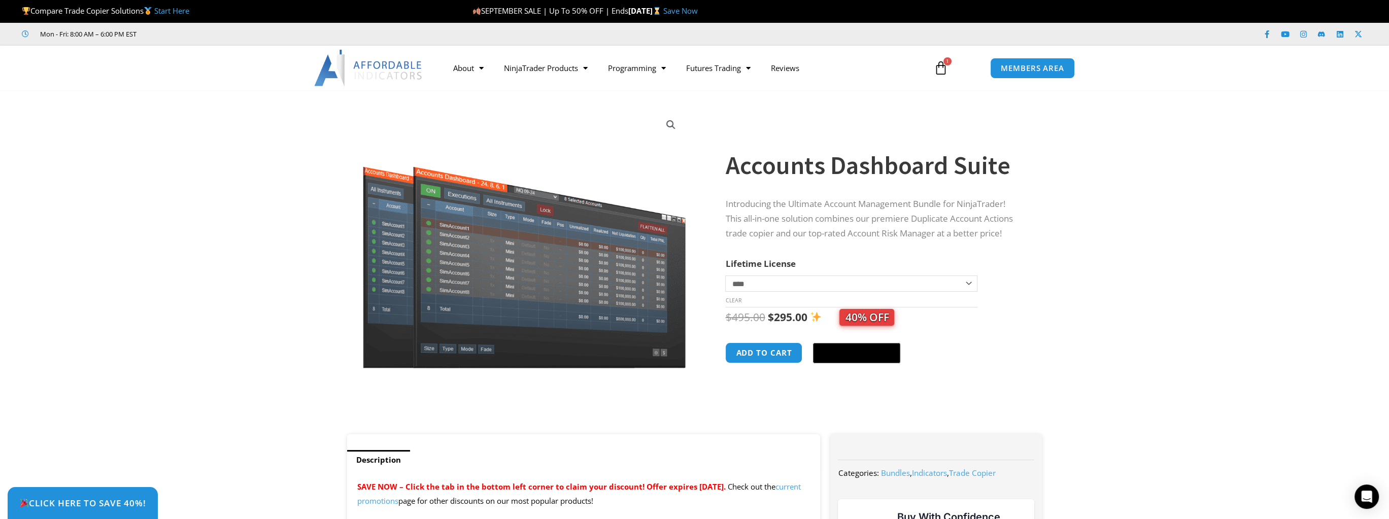
click at [842, 279] on select "**********" at bounding box center [851, 284] width 252 height 16
select select "*"
click at [725, 276] on select "**********" at bounding box center [851, 284] width 252 height 16
click at [766, 359] on button "Add to cart" at bounding box center [764, 353] width 81 height 22
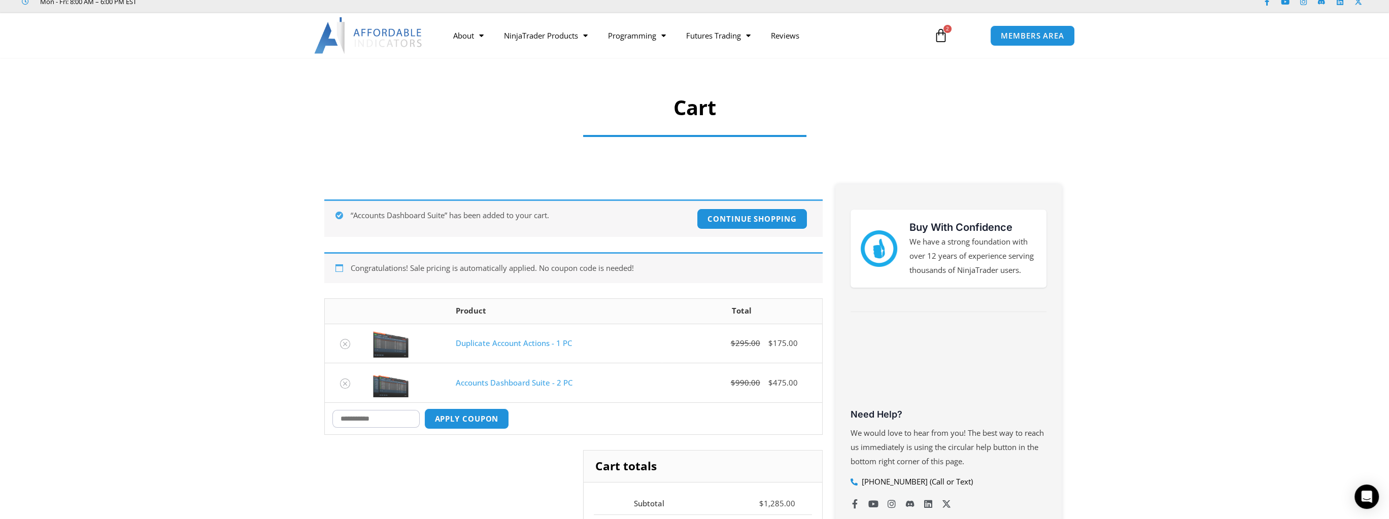
scroll to position [51, 0]
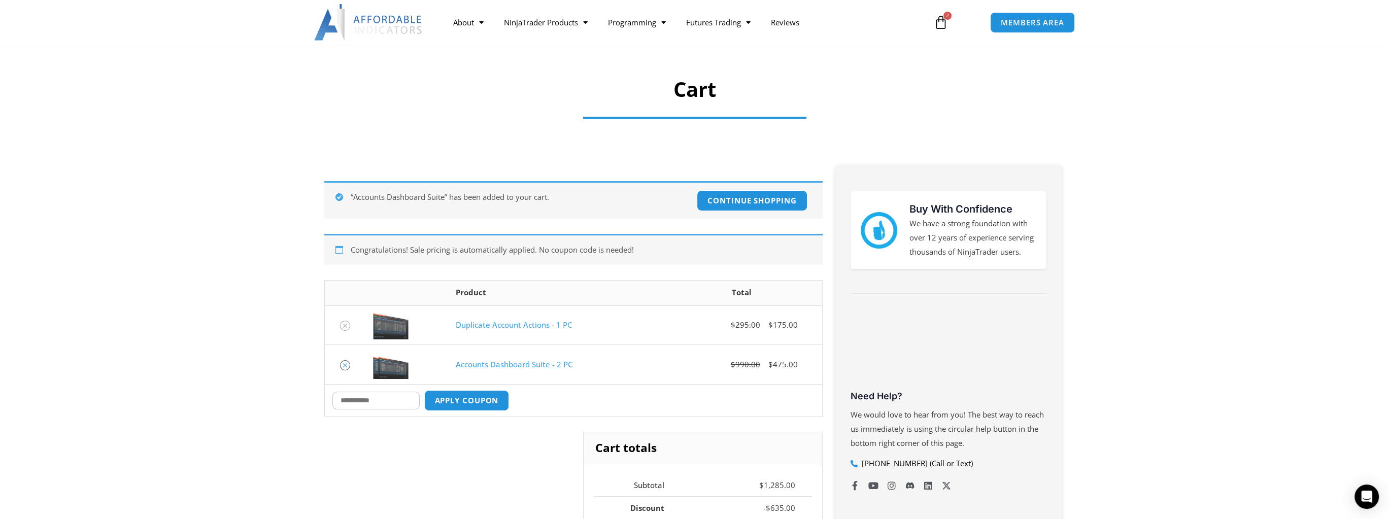
click at [343, 367] on icon "Remove Accounts Dashboard Suite - 2 PC from cart" at bounding box center [344, 365] width 7 height 7
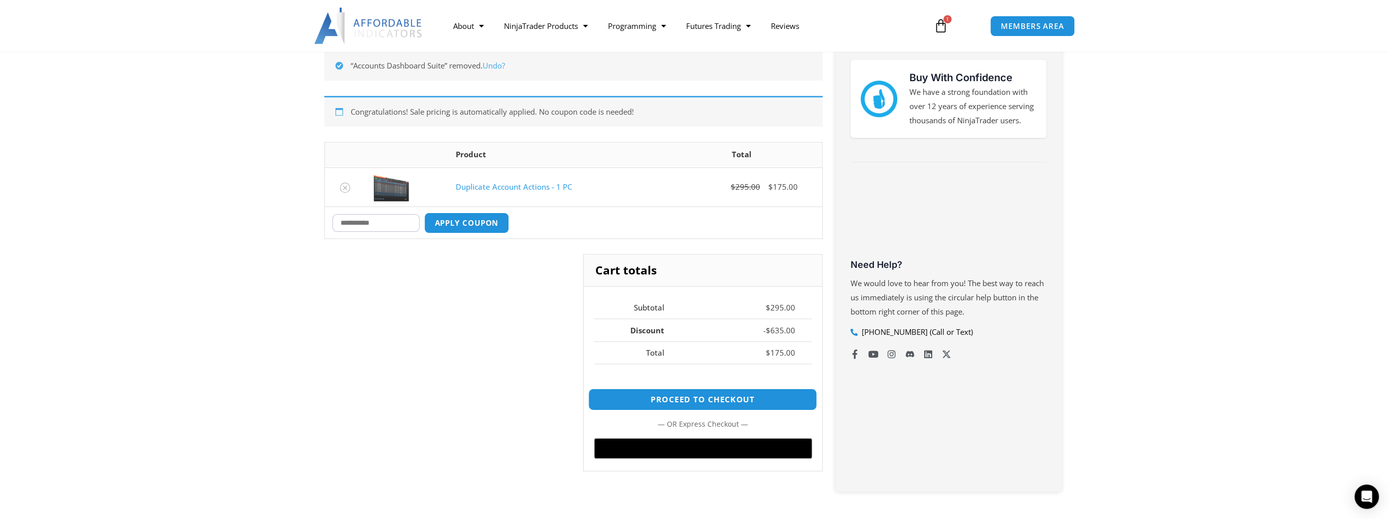
scroll to position [181, 0]
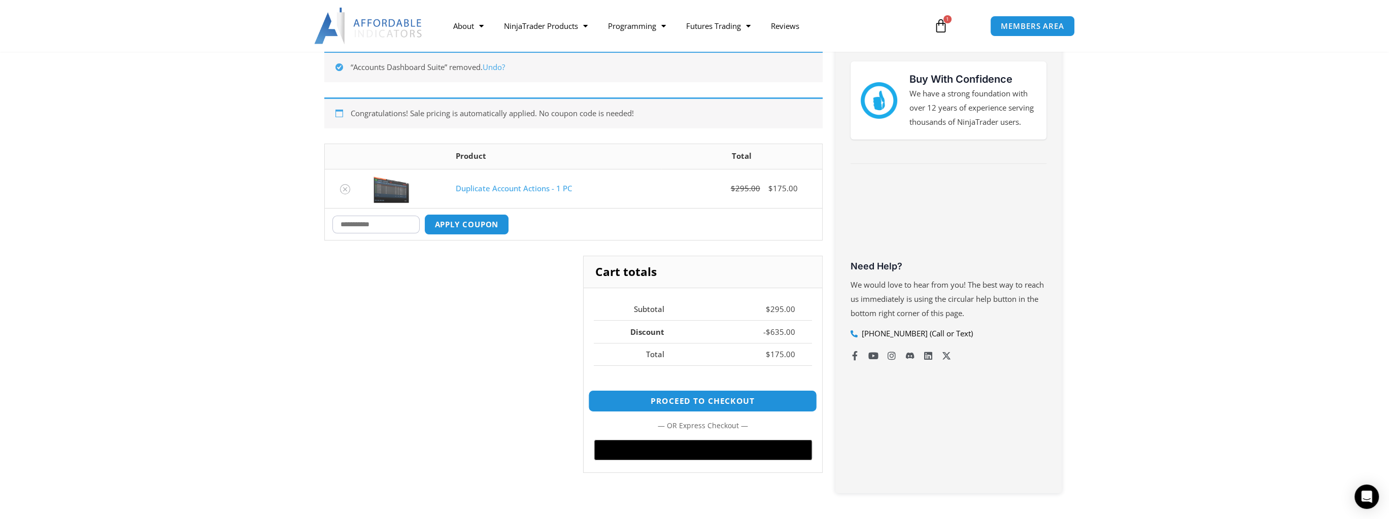
click at [739, 320] on td "- $ 635.00" at bounding box center [746, 331] width 131 height 23
click at [724, 388] on div "Proceed to checkout — or — @import url(//fonts.googleapis.com/css?family=Google…" at bounding box center [703, 421] width 218 height 104
click at [714, 400] on link "Proceed to checkout" at bounding box center [702, 401] width 229 height 22
click at [672, 403] on link "Proceed to checkout" at bounding box center [702, 401] width 229 height 22
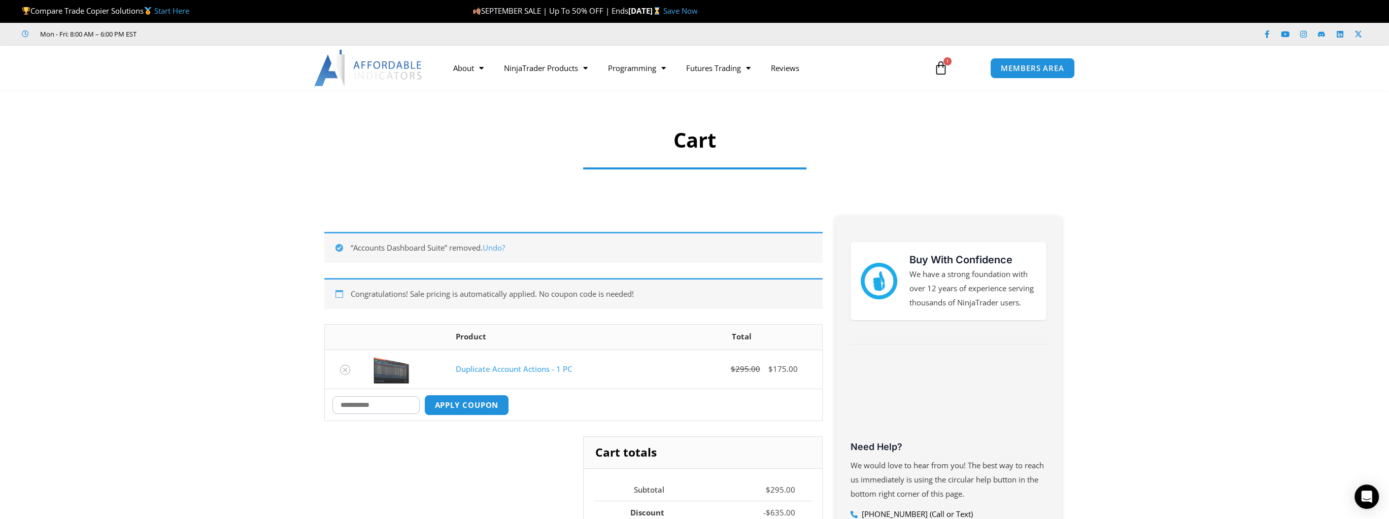
scroll to position [32, 0]
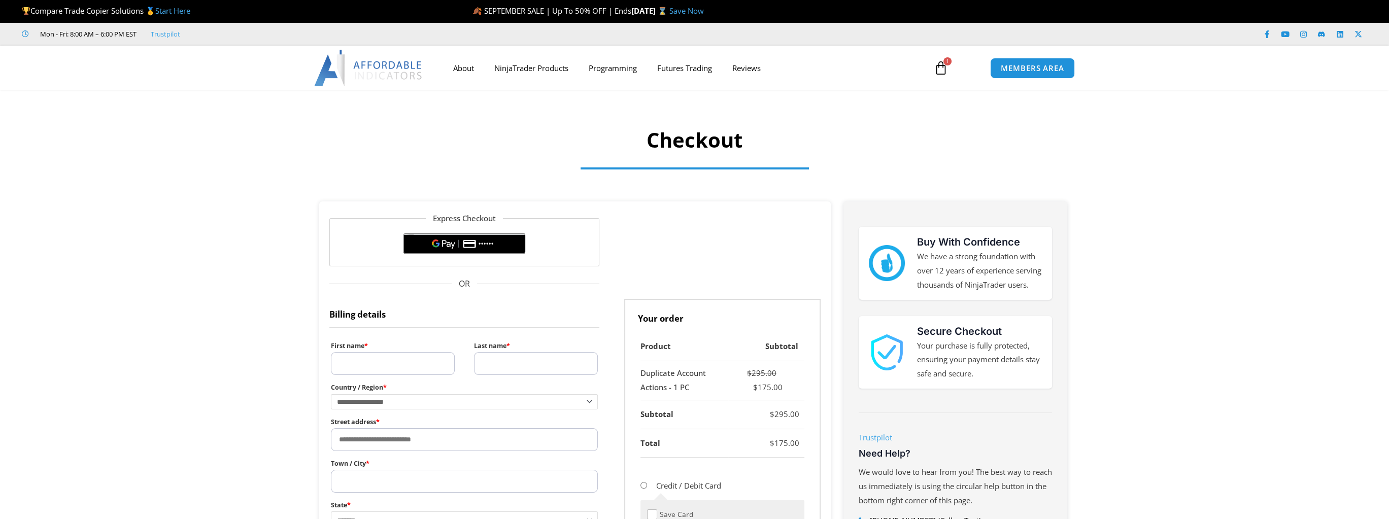
select select "**"
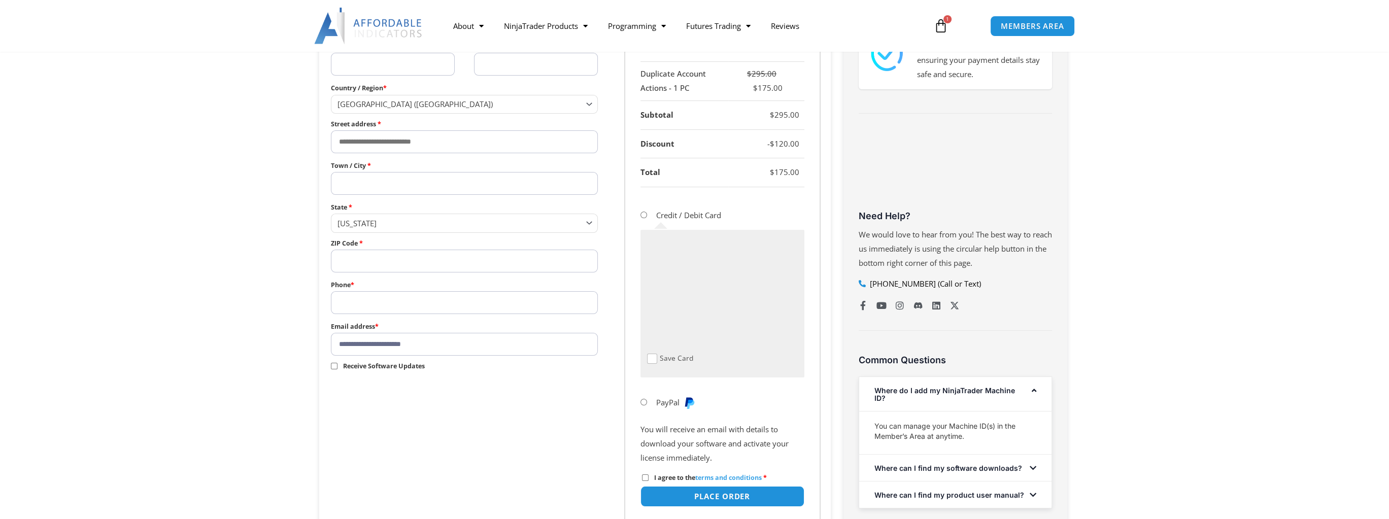
scroll to position [304, 0]
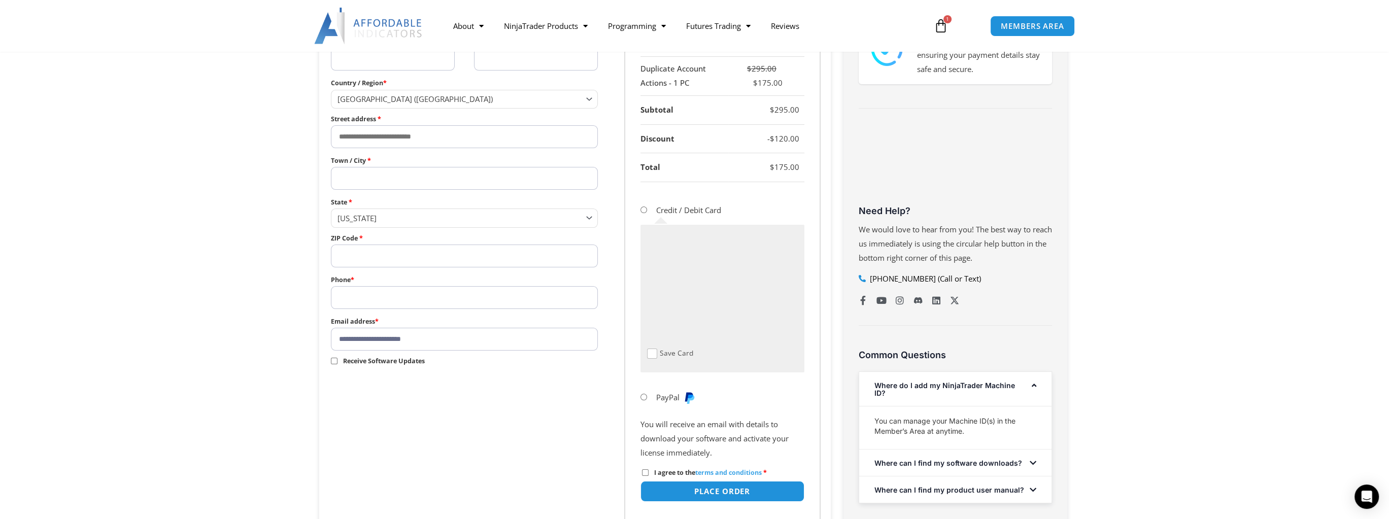
click at [430, 343] on input "**********" at bounding box center [464, 339] width 267 height 23
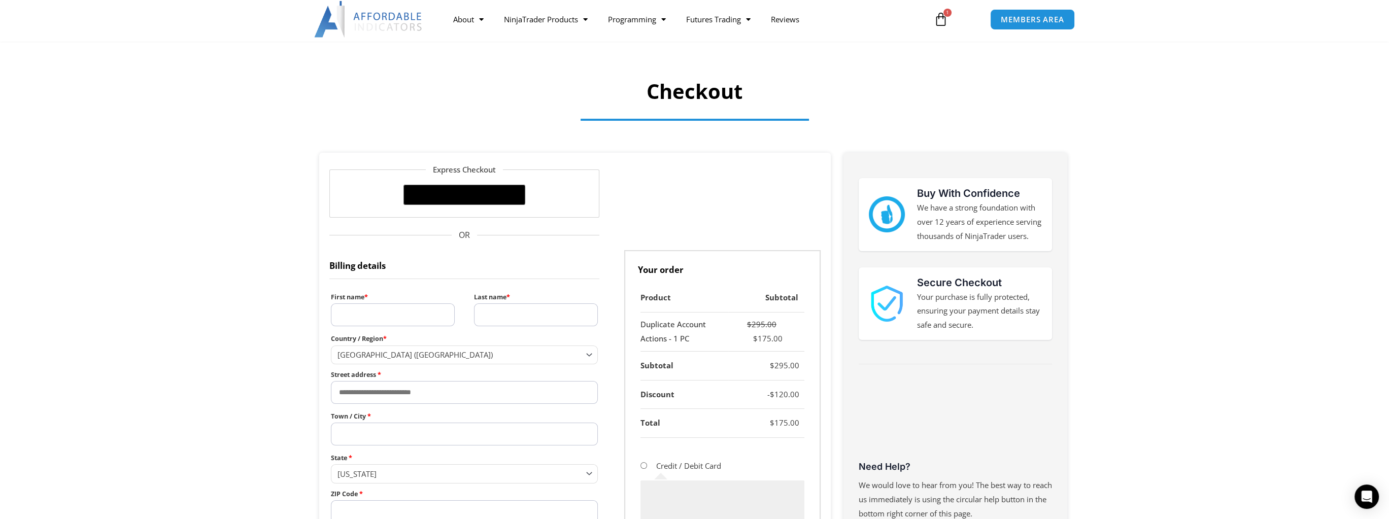
scroll to position [0, 0]
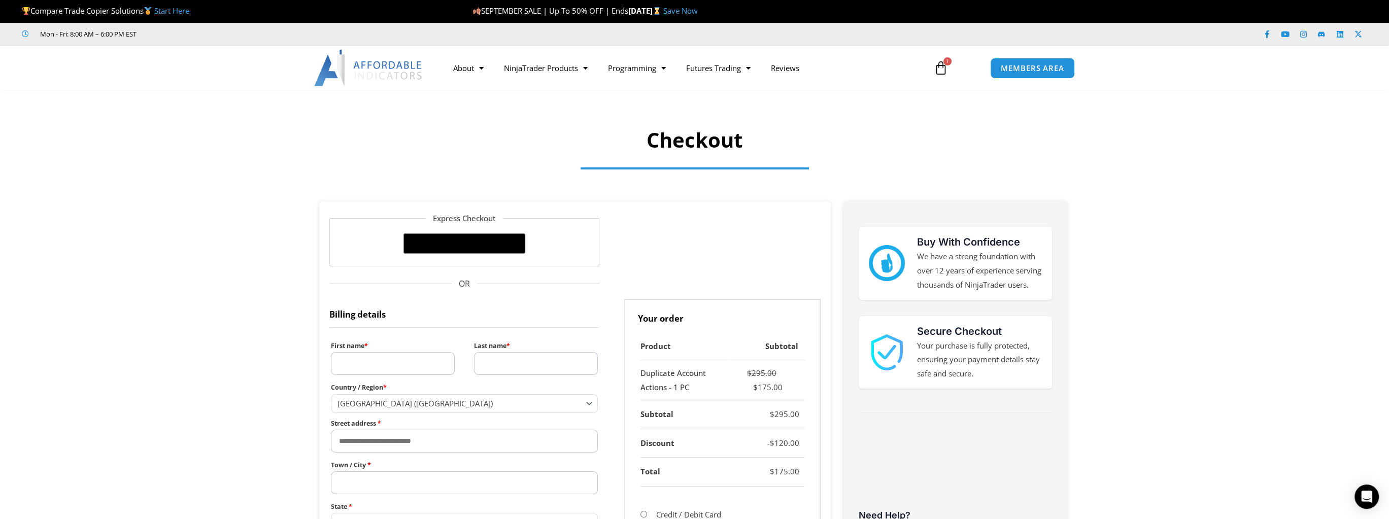
click at [639, 255] on form "**********" at bounding box center [574, 524] width 491 height 624
click at [544, 66] on link "NinjaTrader Products" at bounding box center [546, 67] width 104 height 23
click at [593, 70] on link "NinjaTrader Products" at bounding box center [546, 67] width 104 height 23
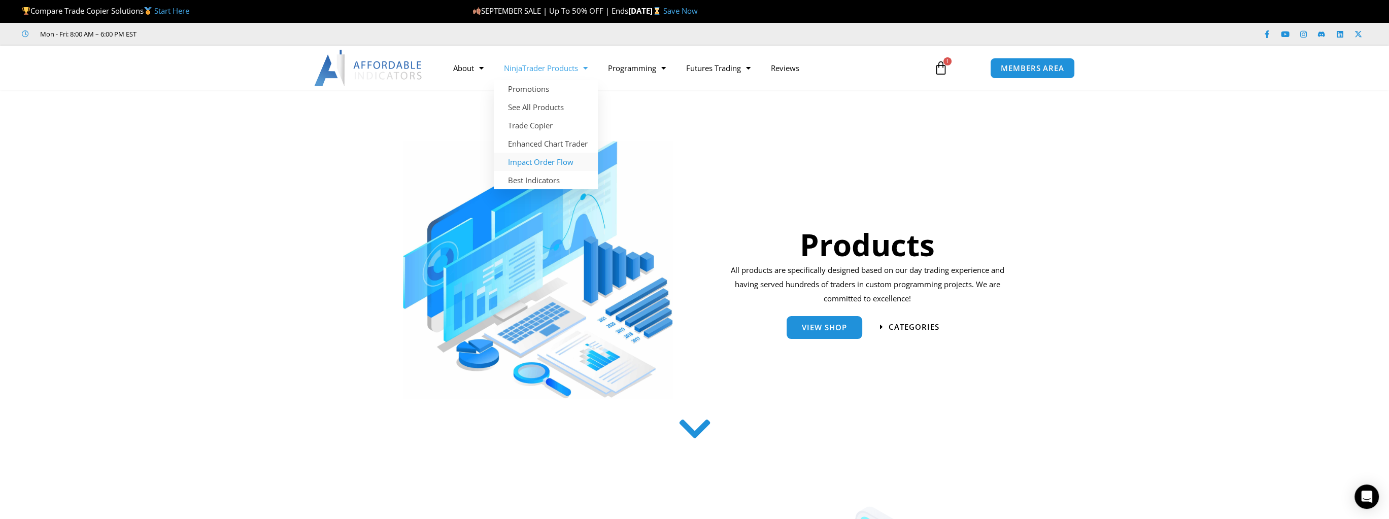
click at [556, 161] on link "Impact Order Flow" at bounding box center [546, 162] width 104 height 18
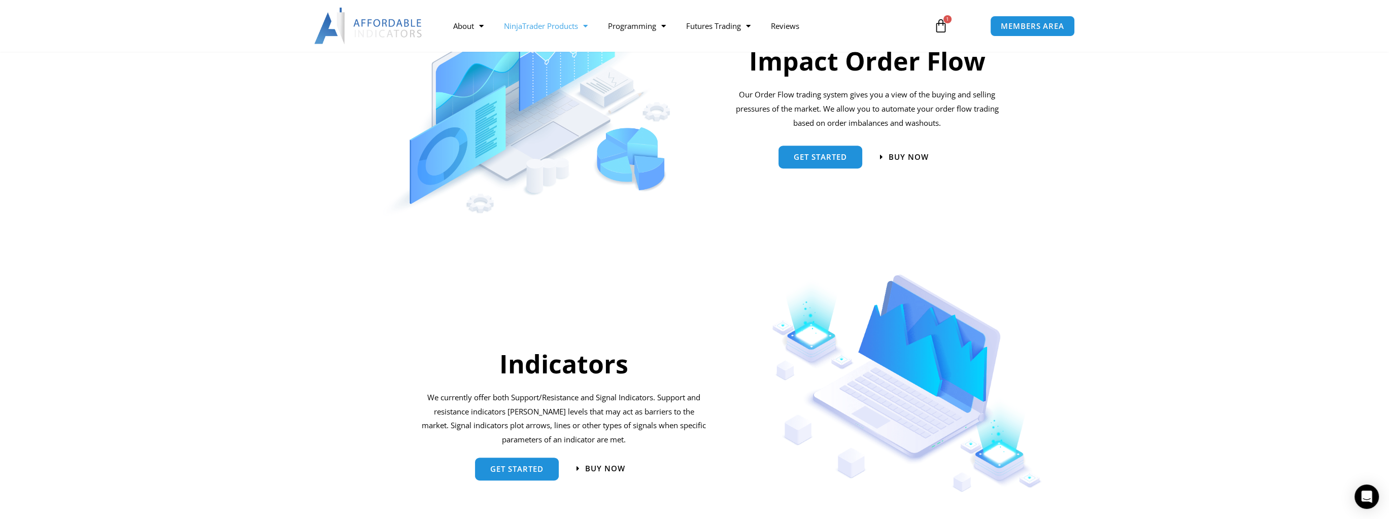
scroll to position [779, 0]
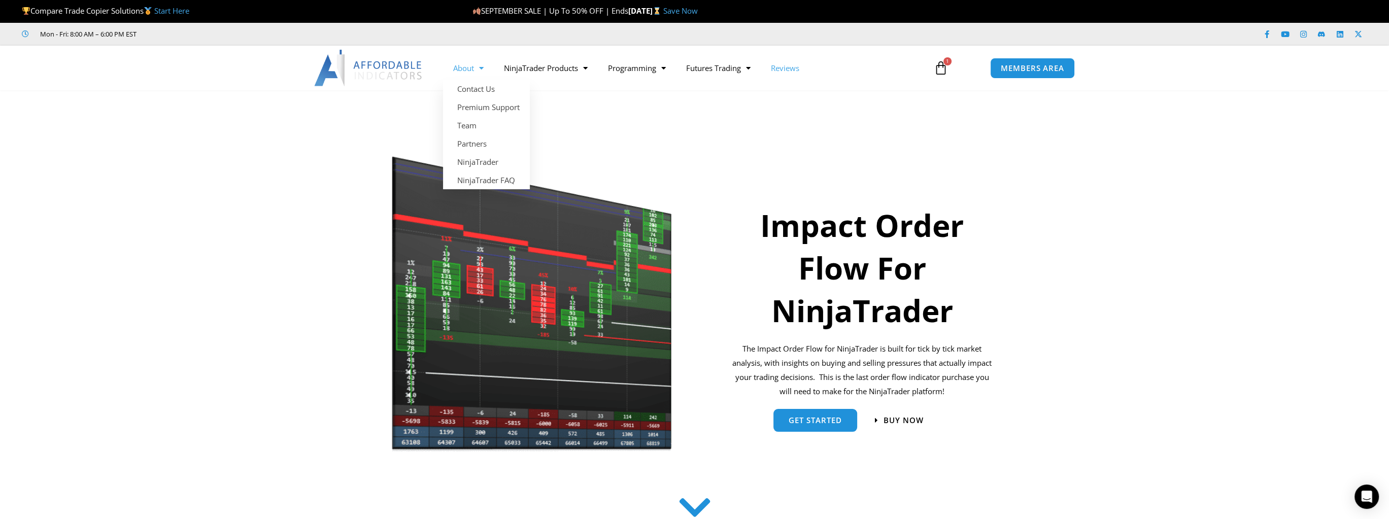
click at [784, 75] on link "Reviews" at bounding box center [785, 67] width 49 height 23
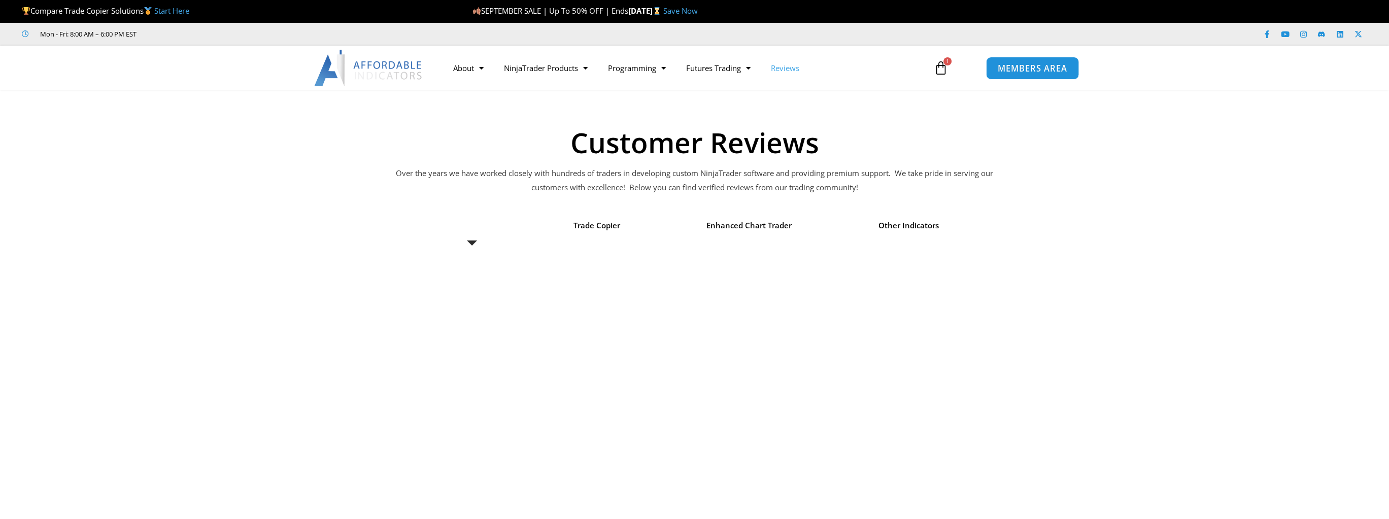
click at [1026, 76] on link "MEMBERS AREA" at bounding box center [1032, 67] width 93 height 23
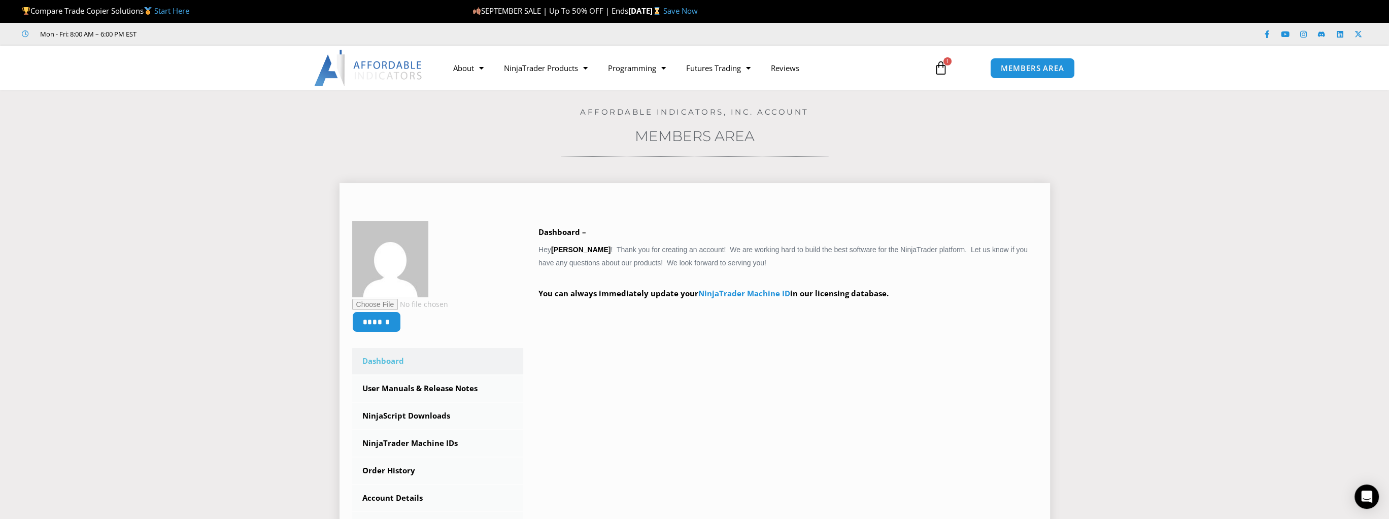
scroll to position [101, 0]
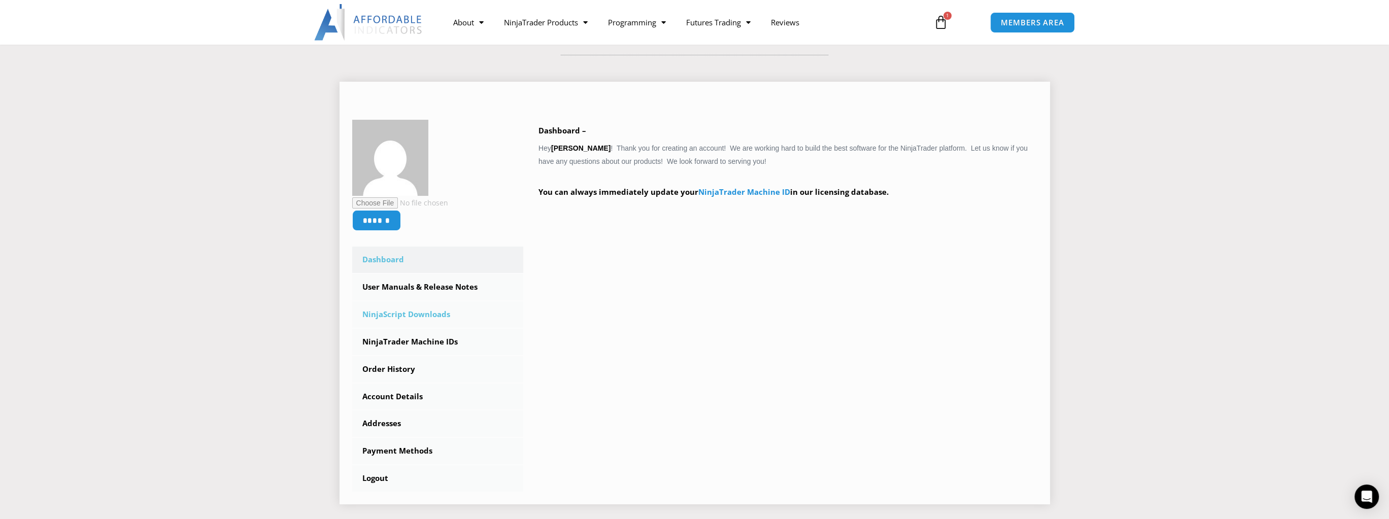
click at [416, 316] on link "NinjaScript Downloads" at bounding box center [438, 314] width 172 height 26
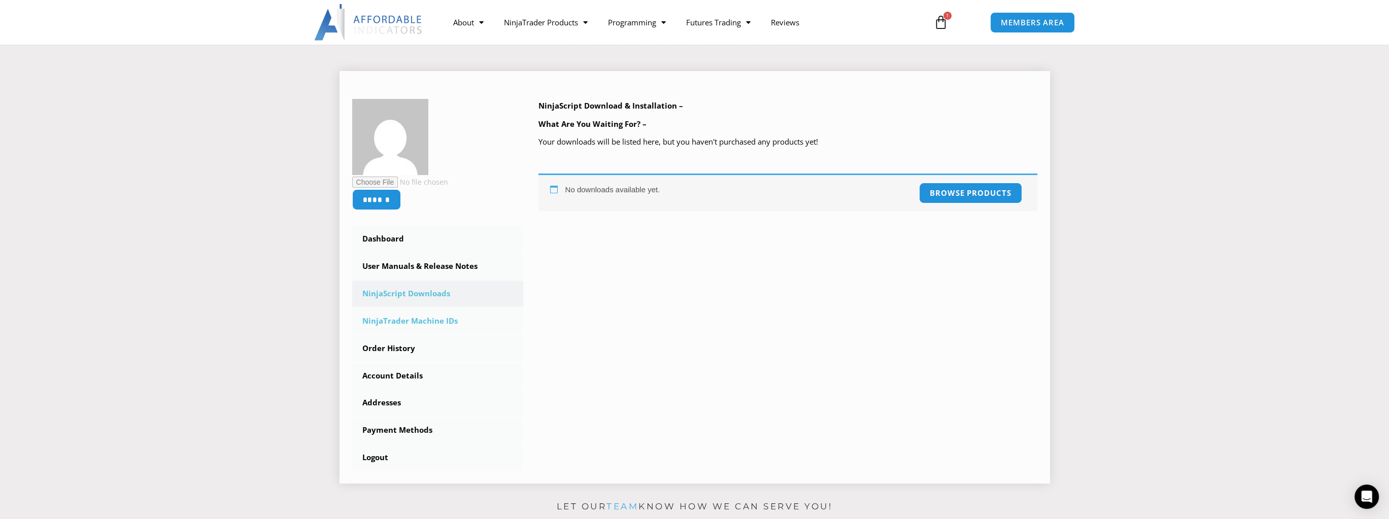
scroll to position [101, 0]
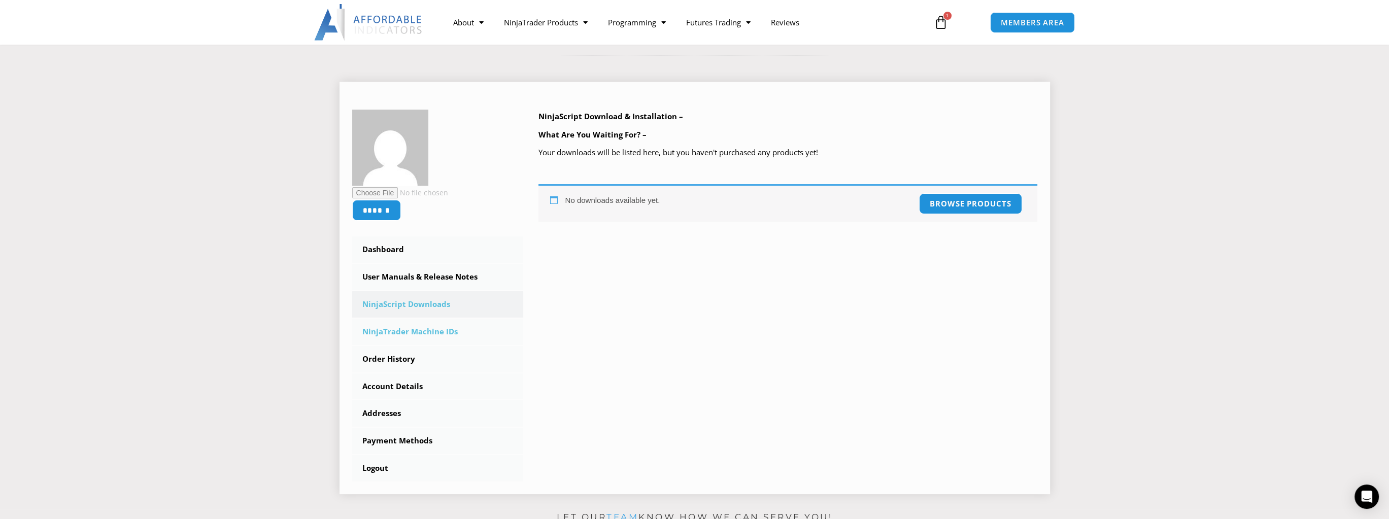
click at [456, 328] on link "NinjaTrader Machine IDs" at bounding box center [438, 332] width 172 height 26
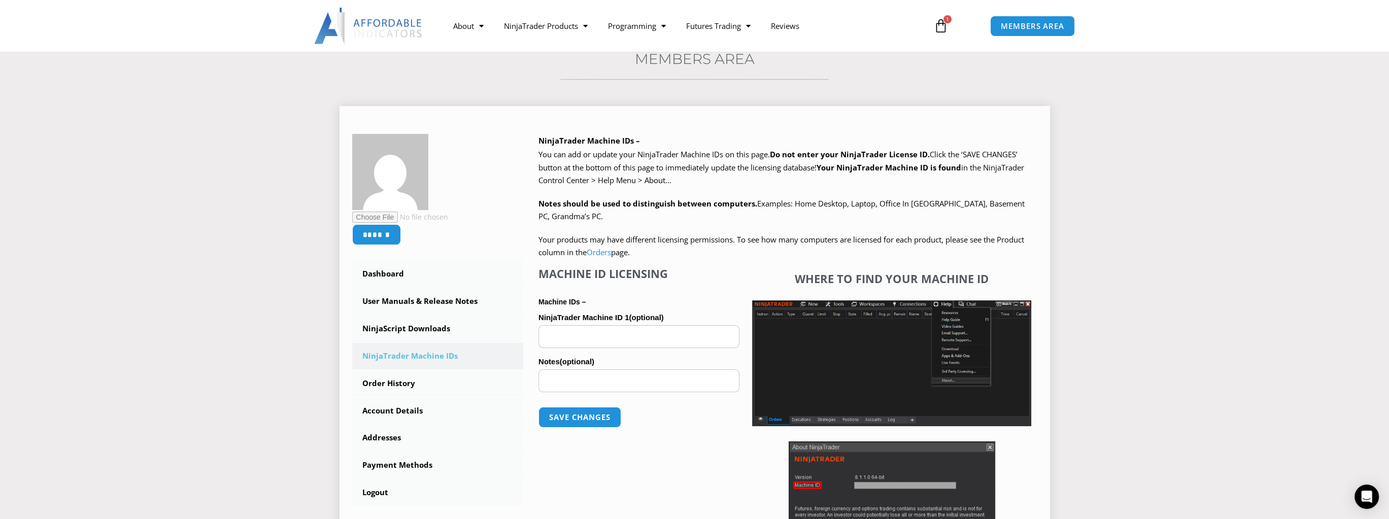
scroll to position [152, 0]
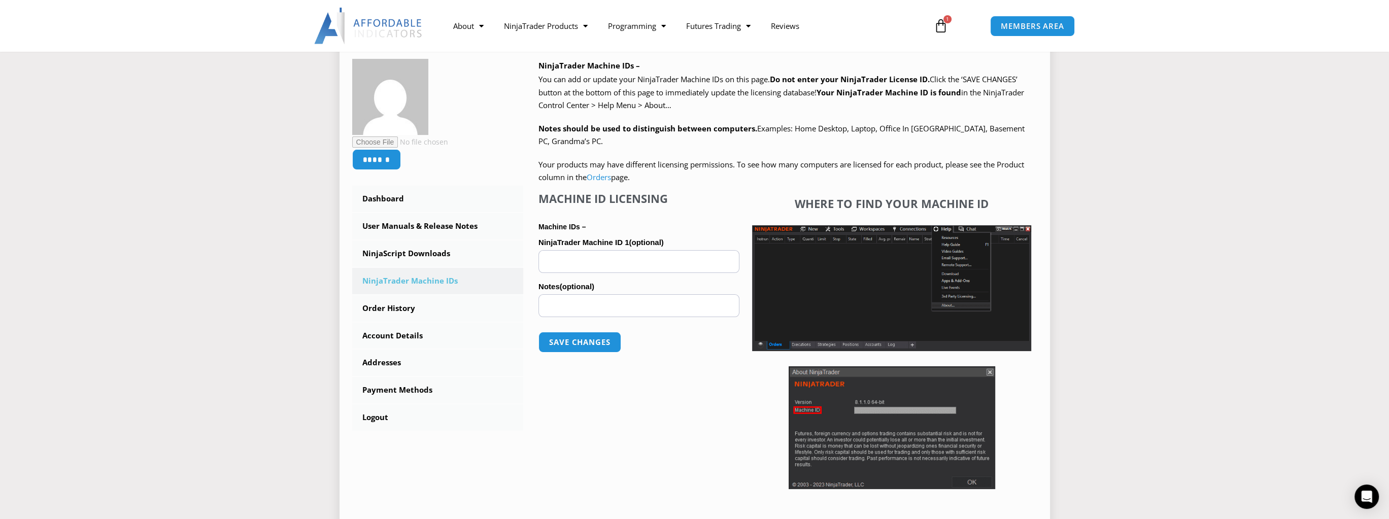
click at [654, 250] on input "NinjaTrader Machine ID 1 (optional)" at bounding box center [638, 261] width 201 height 23
click at [652, 243] on span "(optional)" at bounding box center [646, 242] width 35 height 9
click at [652, 250] on input "NinjaTrader Machine ID 1 (optional)" at bounding box center [638, 261] width 201 height 23
click at [644, 241] on span "(optional)" at bounding box center [646, 242] width 35 height 9
click at [644, 250] on input "NinjaTrader Machine ID 1 (optional)" at bounding box center [638, 261] width 201 height 23
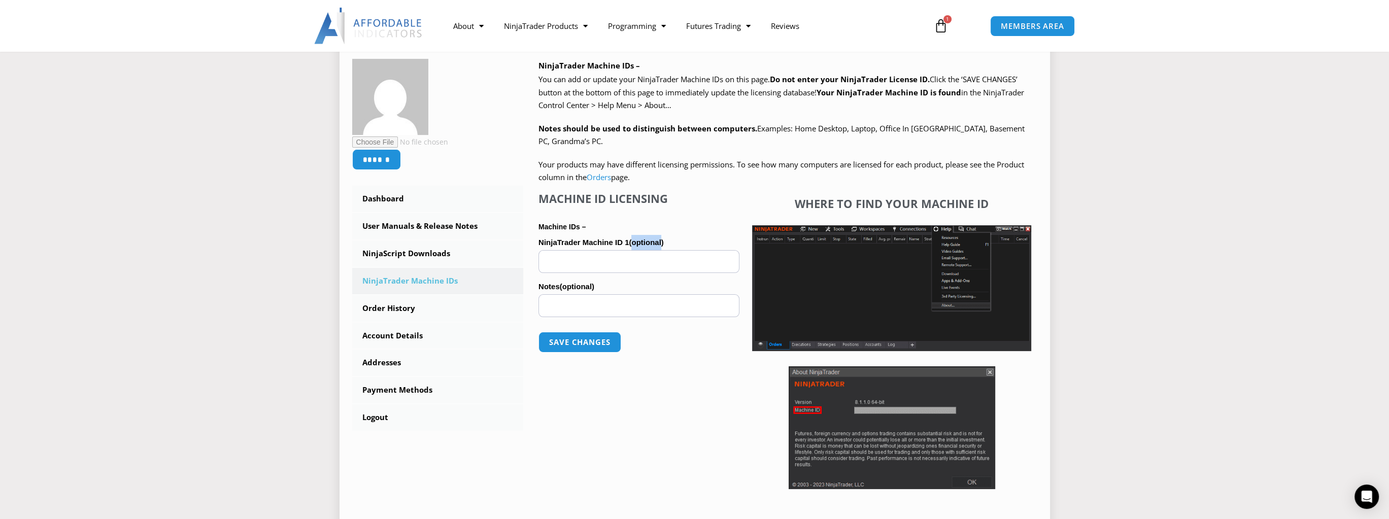
click at [644, 241] on span "(optional)" at bounding box center [646, 242] width 35 height 9
click at [644, 250] on input "NinjaTrader Machine ID 1 (optional)" at bounding box center [638, 261] width 201 height 23
click at [644, 241] on span "(optional)" at bounding box center [646, 242] width 35 height 9
click at [644, 250] on input "NinjaTrader Machine ID 1 (optional)" at bounding box center [638, 261] width 201 height 23
click at [620, 268] on input "NinjaTrader Machine ID 1 (optional)" at bounding box center [638, 261] width 201 height 23
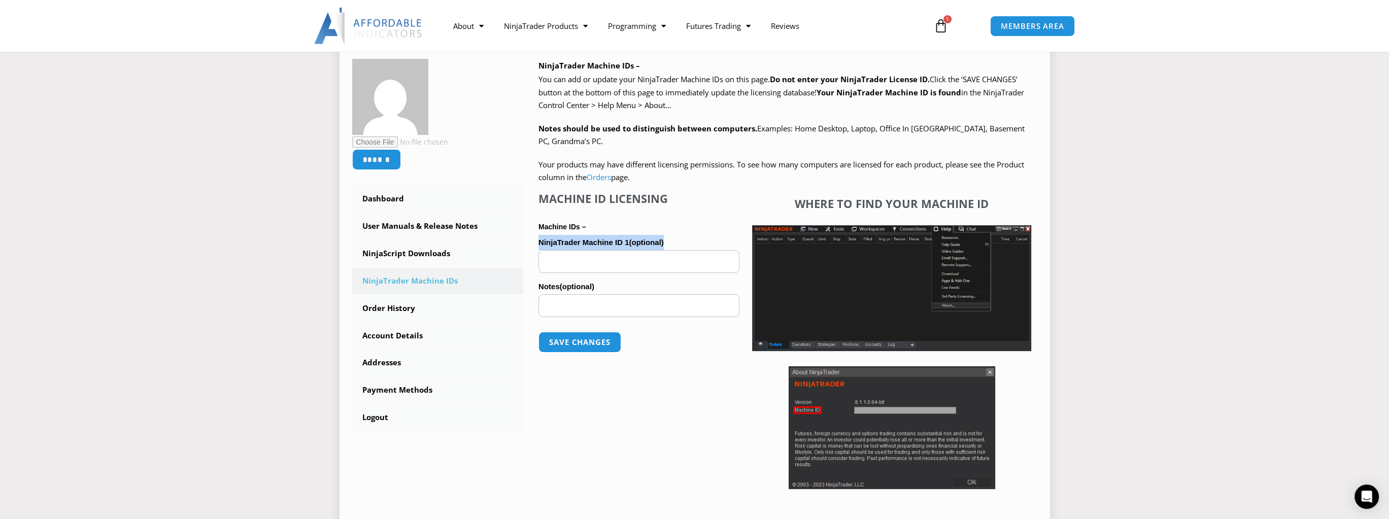
drag, startPoint x: 539, startPoint y: 243, endPoint x: 665, endPoint y: 243, distance: 125.8
click at [665, 243] on label "NinjaTrader Machine ID 1 (optional)" at bounding box center [638, 242] width 201 height 15
click at [665, 250] on input "NinjaTrader Machine ID 1 (optional)" at bounding box center [638, 261] width 201 height 23
click at [571, 231] on p "Machine IDs –" at bounding box center [638, 226] width 201 height 13
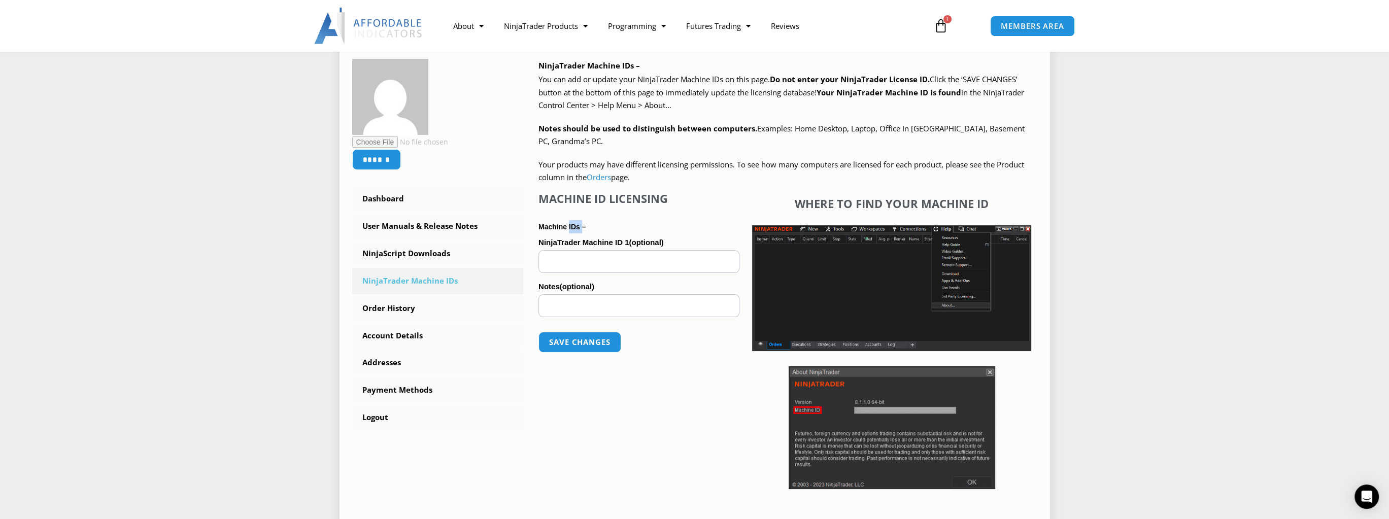
click at [571, 231] on p "Machine IDs –" at bounding box center [638, 226] width 201 height 13
click at [736, 194] on h4 "Machine ID Licensing" at bounding box center [638, 198] width 201 height 13
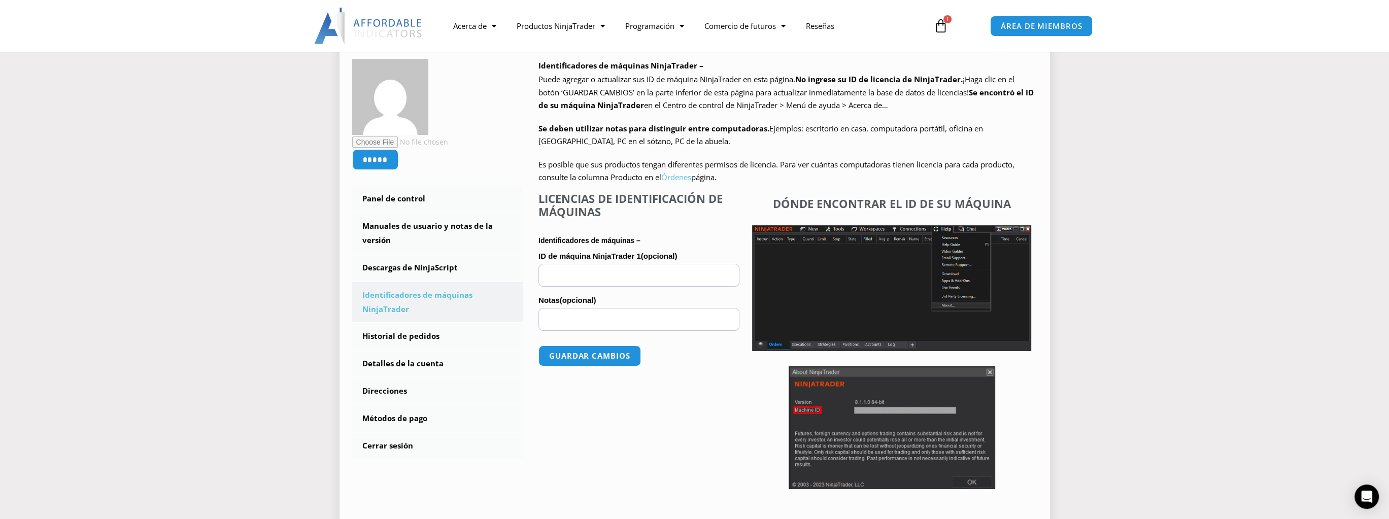
click at [687, 177] on font "Órdenes" at bounding box center [676, 177] width 30 height 10
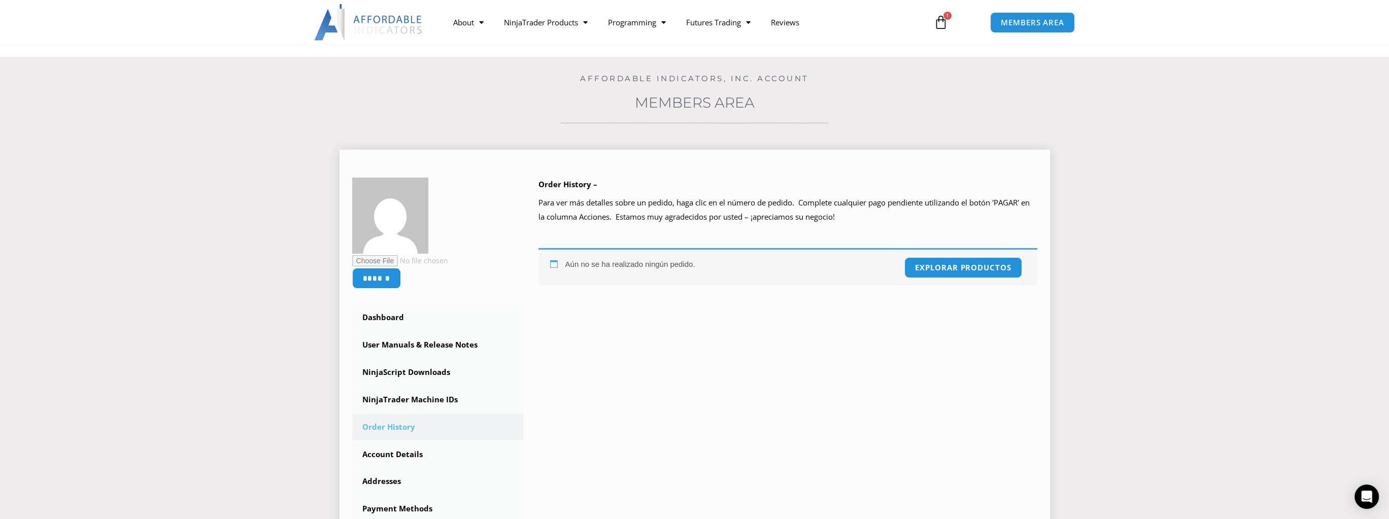
scroll to position [101, 0]
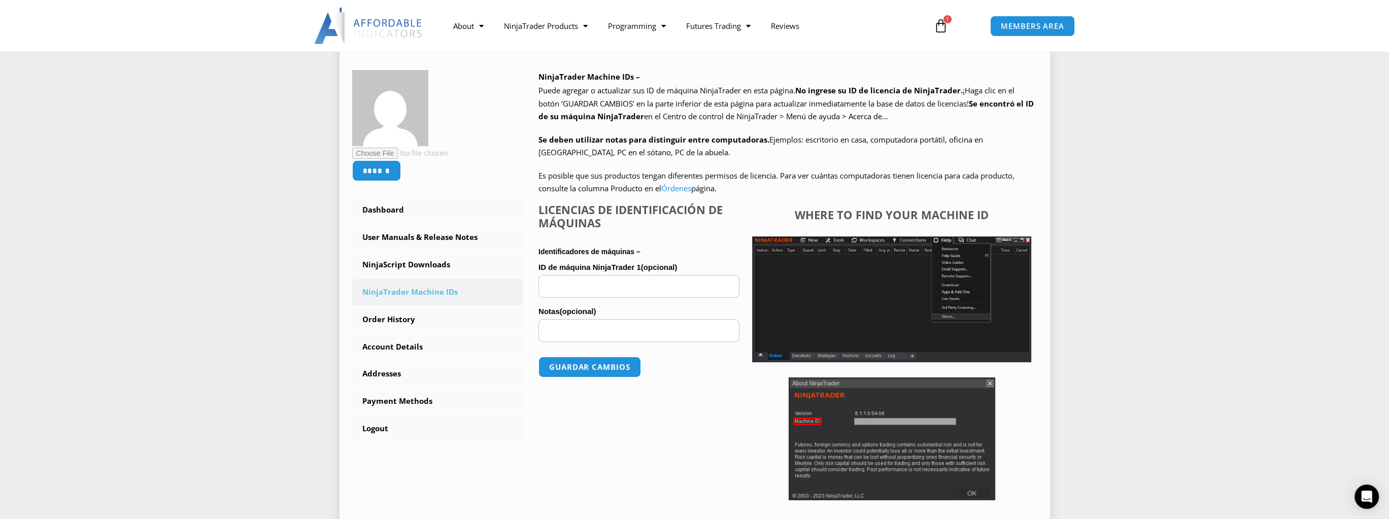
scroll to position [203, 0]
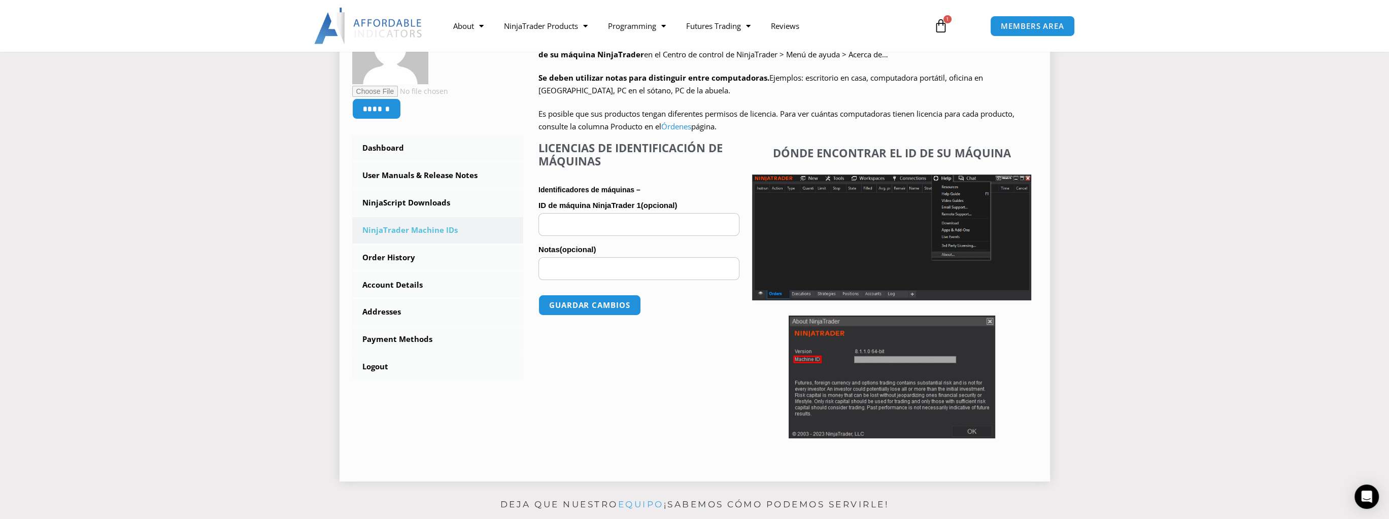
click at [733, 312] on p "Guardar cambios" at bounding box center [638, 305] width 201 height 41
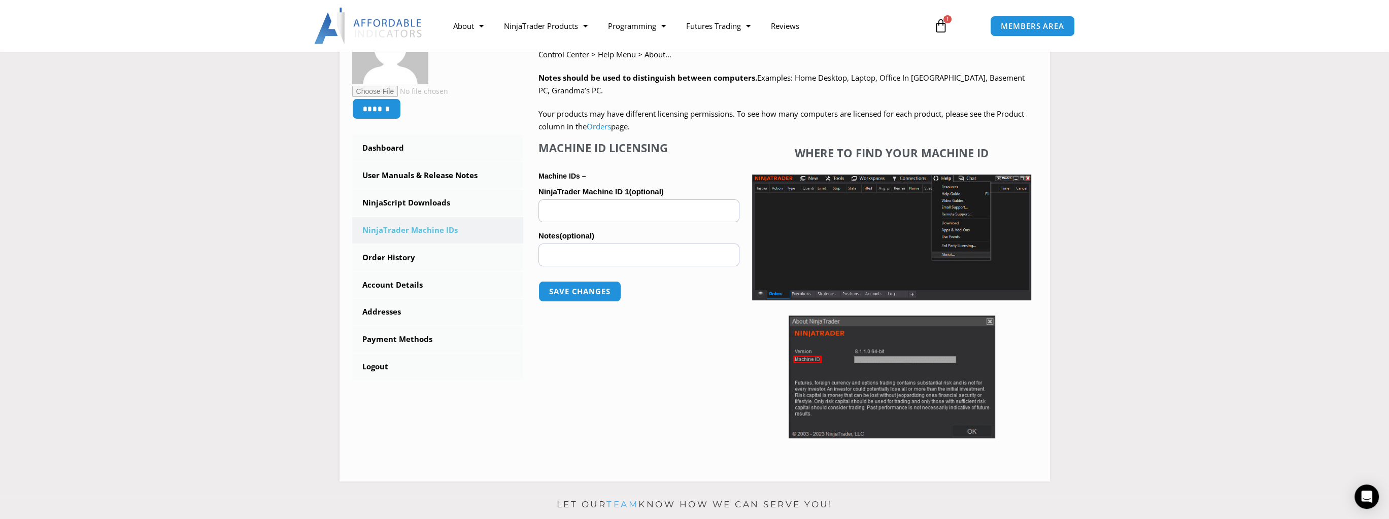
click at [1122, 208] on section "****** Dashboard Subscriptions User Manuals & Release Notes NinjaScript Downloa…" at bounding box center [694, 227] width 1338 height 524
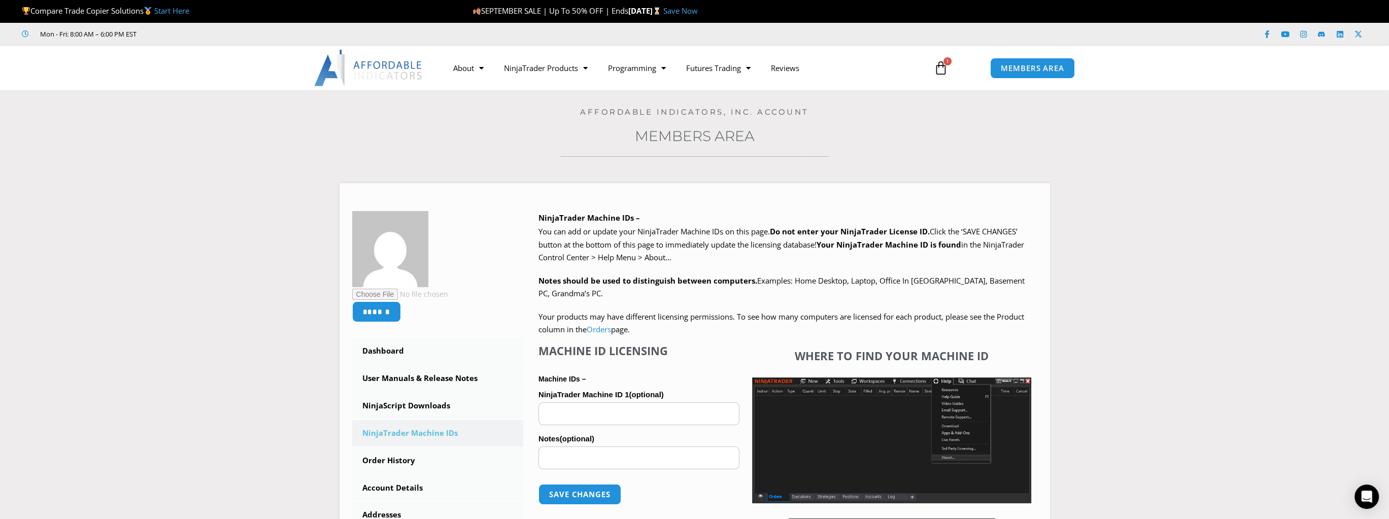
scroll to position [51, 0]
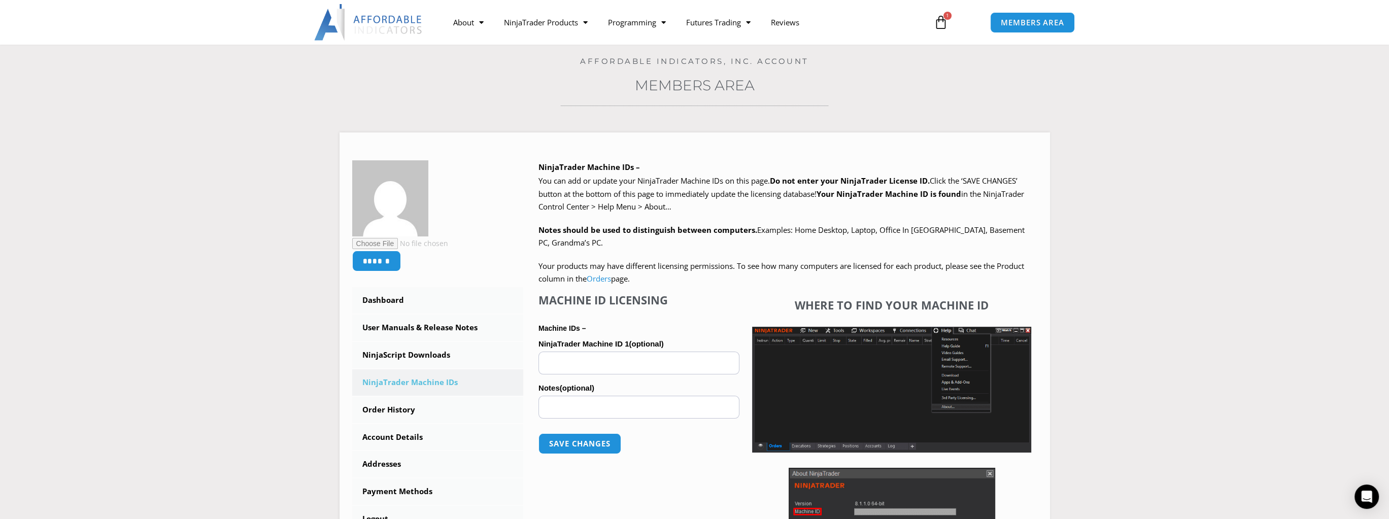
click at [1181, 64] on h4 "Affordable Indicators, Inc. Account" at bounding box center [694, 61] width 1338 height 9
click at [439, 359] on link "NinjaScript Downloads" at bounding box center [438, 355] width 172 height 26
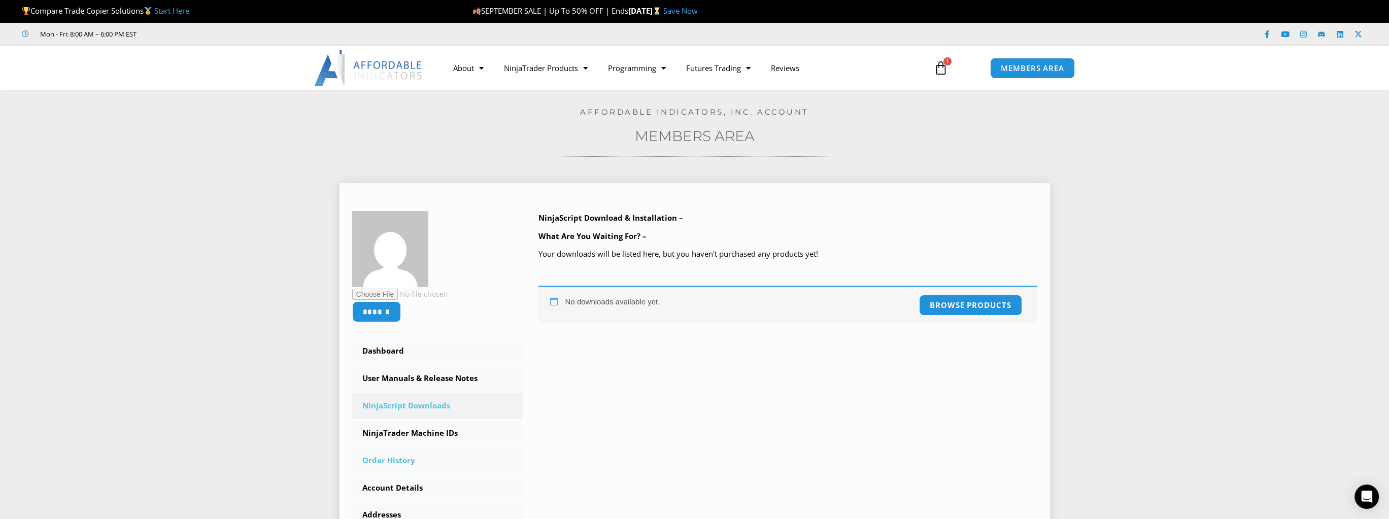
click at [399, 466] on link "Order History" at bounding box center [438, 461] width 172 height 26
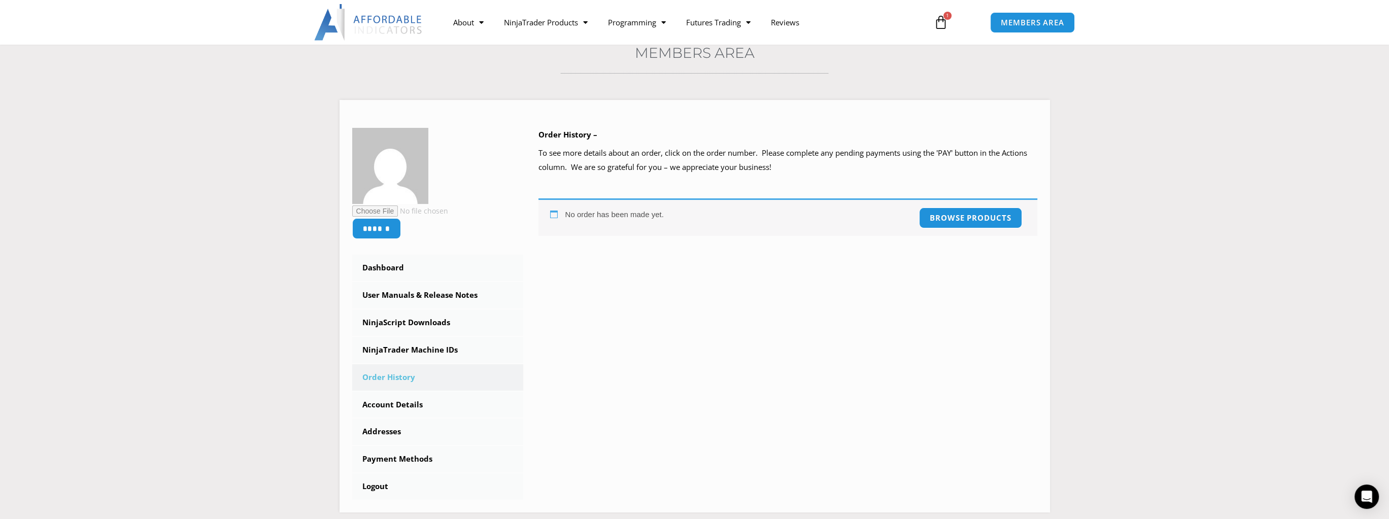
scroll to position [101, 0]
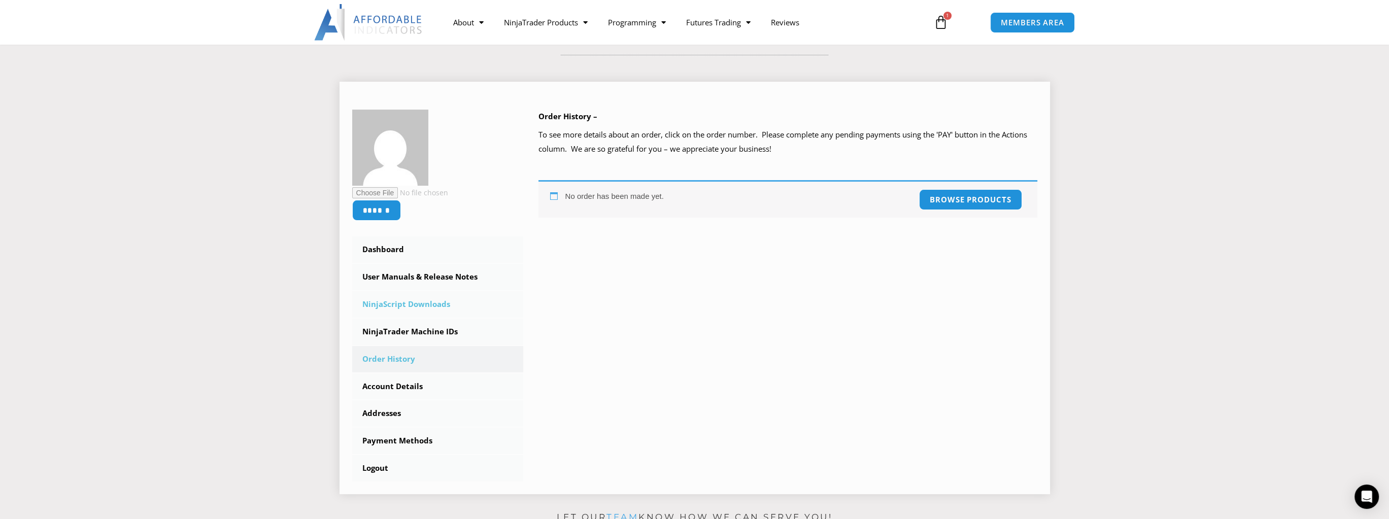
click at [435, 306] on link "NinjaScript Downloads" at bounding box center [438, 304] width 172 height 26
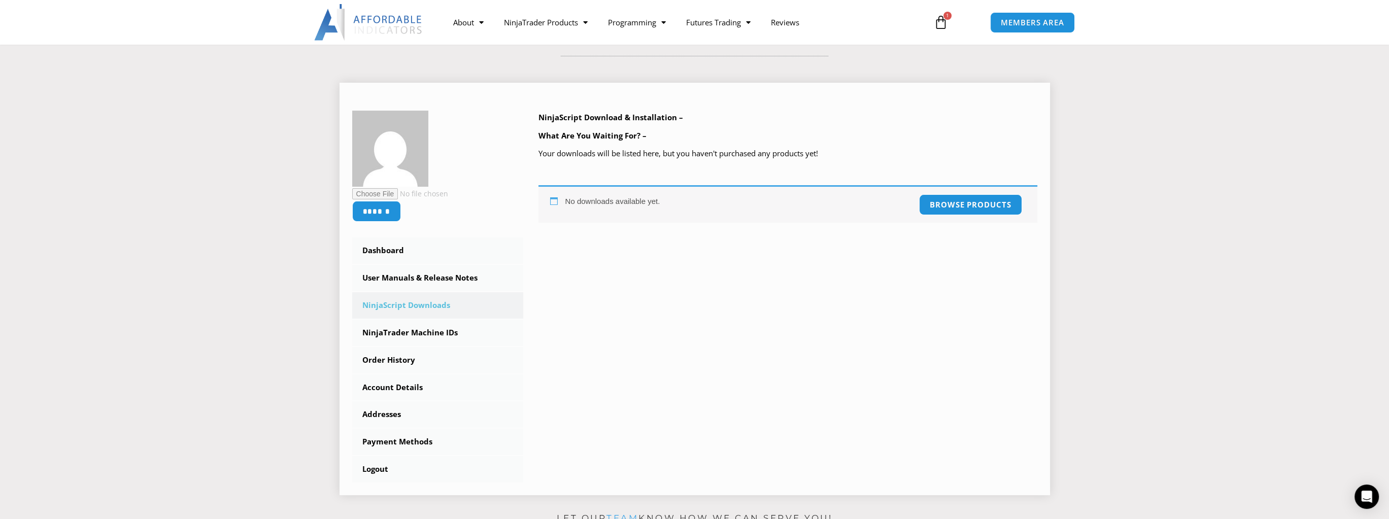
scroll to position [101, 0]
click at [452, 276] on link "User Manuals & Release Notes" at bounding box center [438, 277] width 172 height 26
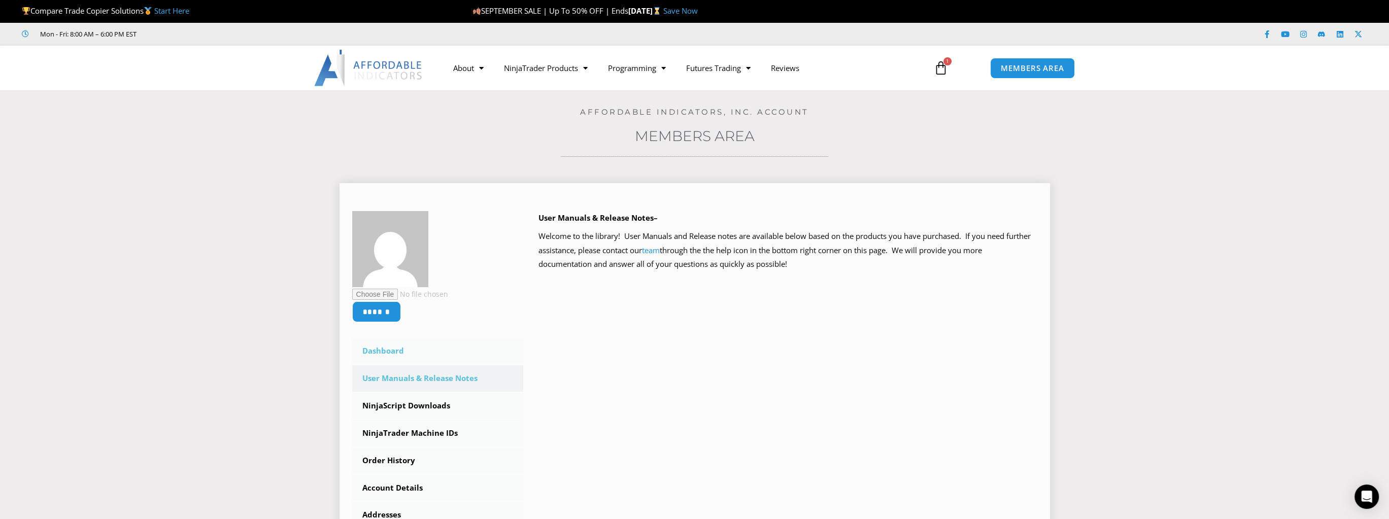
click at [385, 347] on link "Dashboard" at bounding box center [438, 351] width 172 height 26
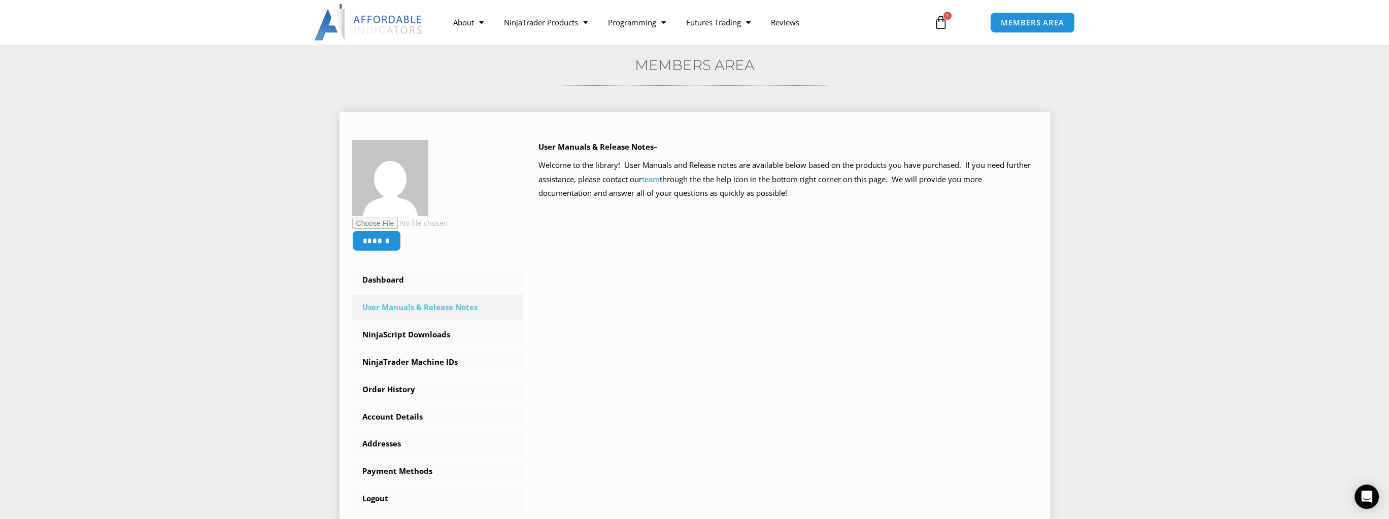
scroll to position [101, 0]
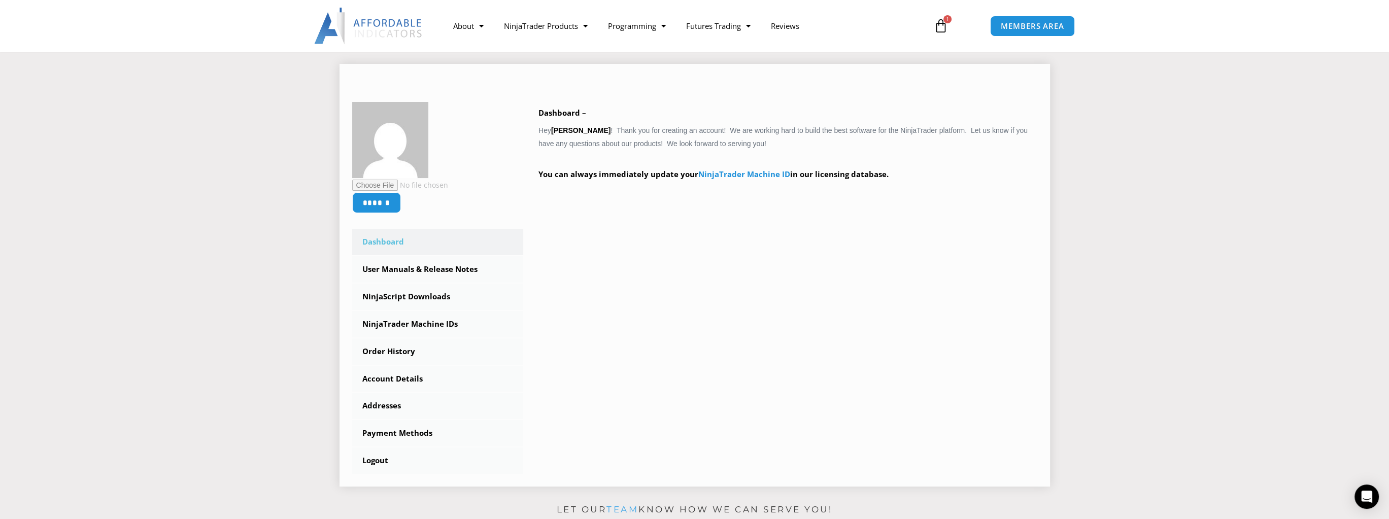
scroll to position [101, 0]
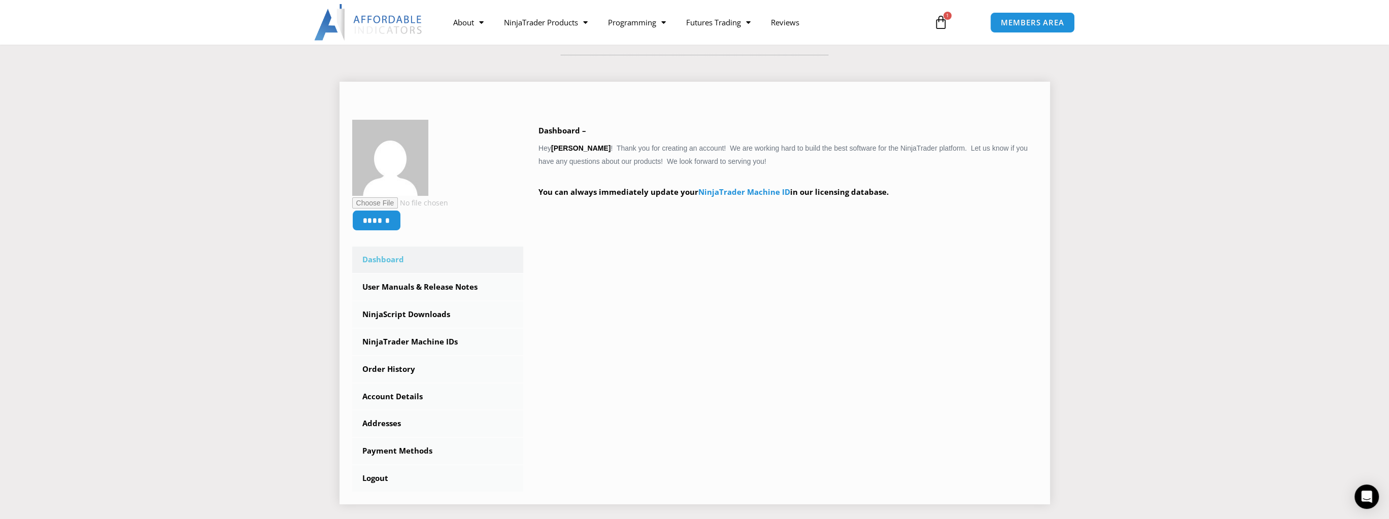
click at [877, 290] on div "****** Dashboard Subscriptions User Manuals & Release Notes NinjaScript Downloa…" at bounding box center [694, 306] width 685 height 372
